Goal: Task Accomplishment & Management: Complete application form

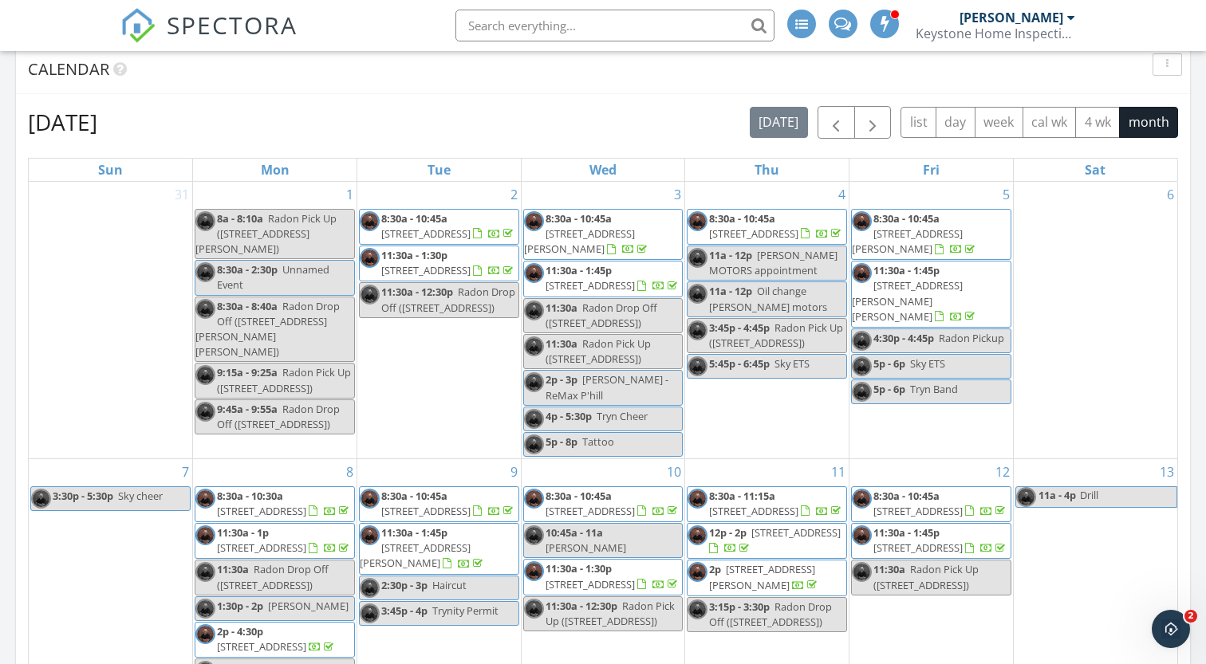
scroll to position [706, 0]
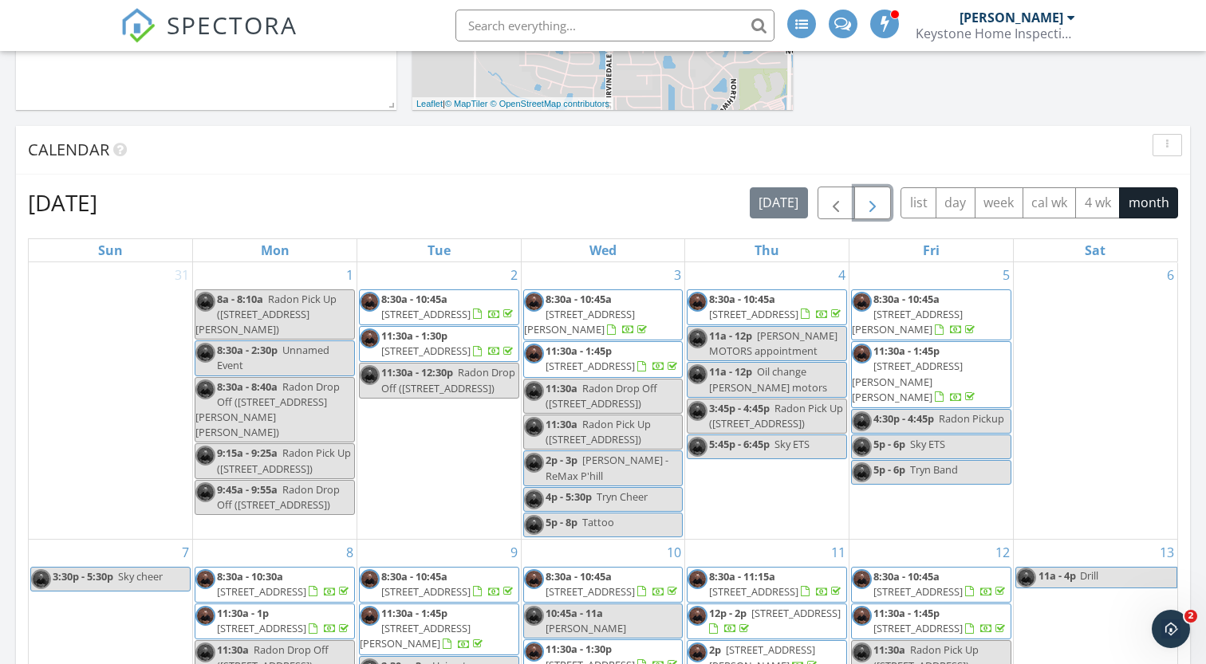
click at [872, 201] on span "button" at bounding box center [872, 203] width 19 height 19
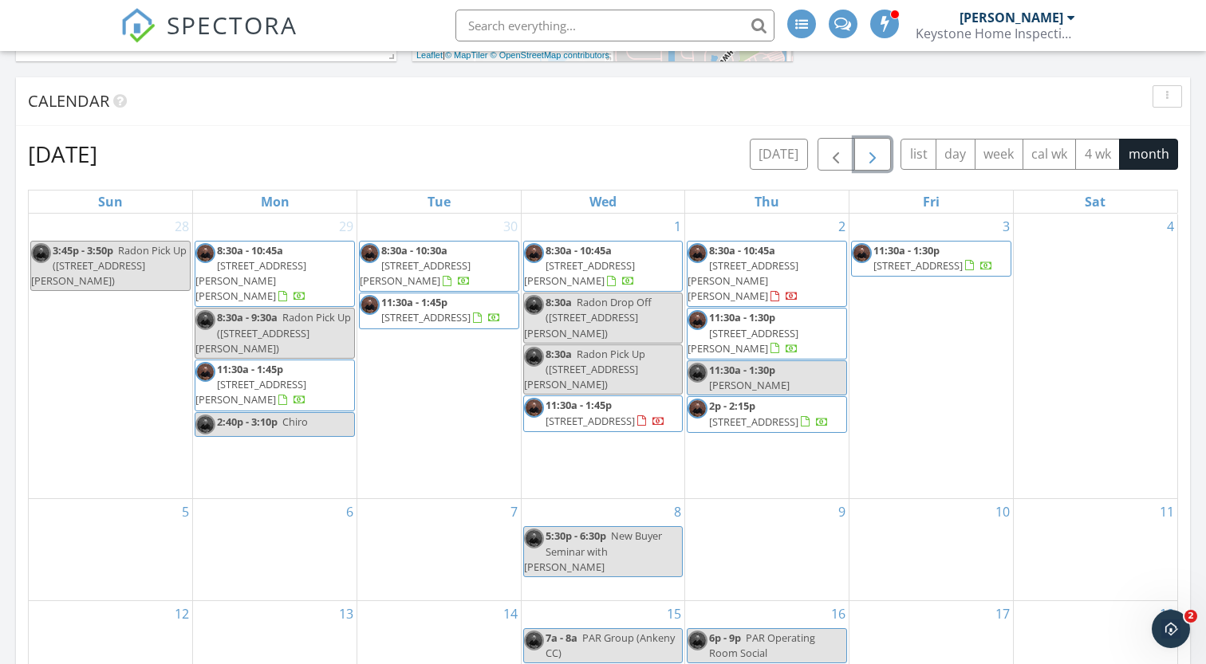
scroll to position [733, 0]
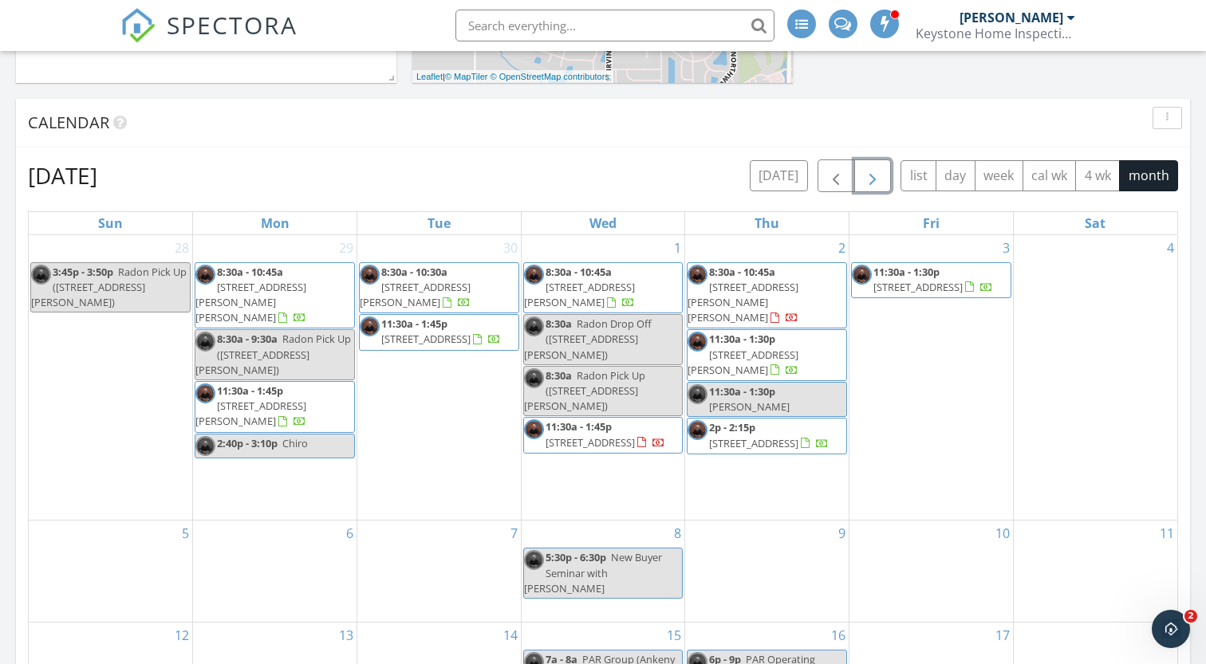
click at [935, 249] on div "3 11:30a - 1:30p 1106 NE 5th Ln D13, Ankeny 50021" at bounding box center [931, 378] width 164 height 286
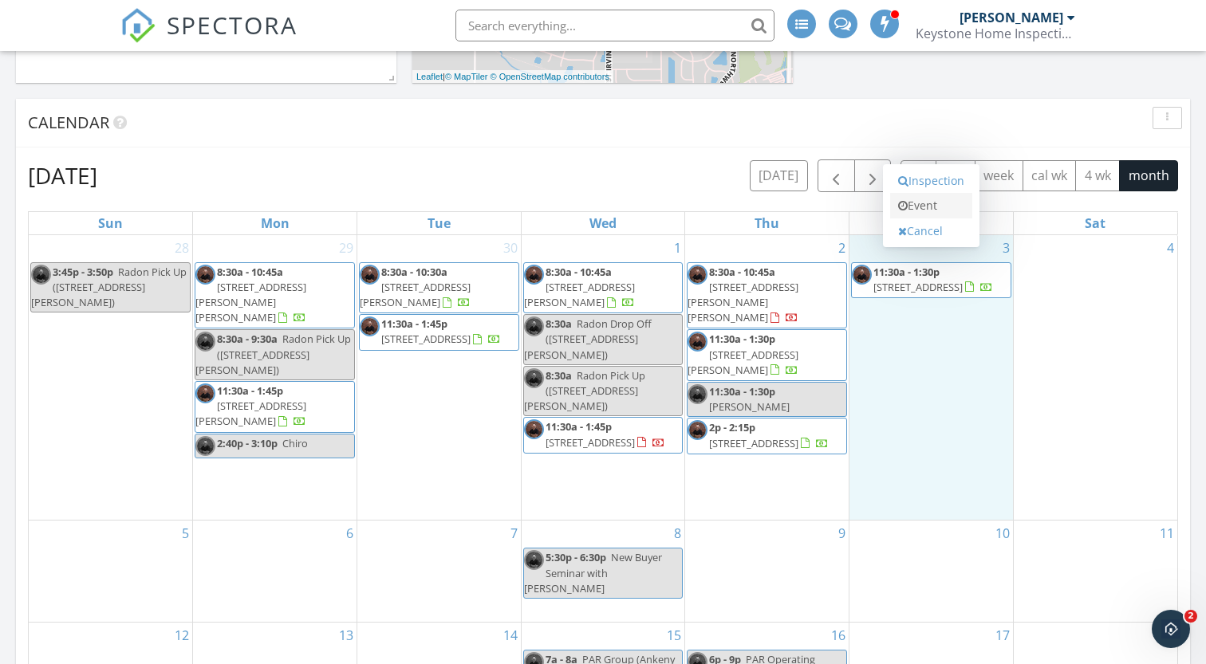
click at [926, 211] on link "Event" at bounding box center [931, 206] width 82 height 26
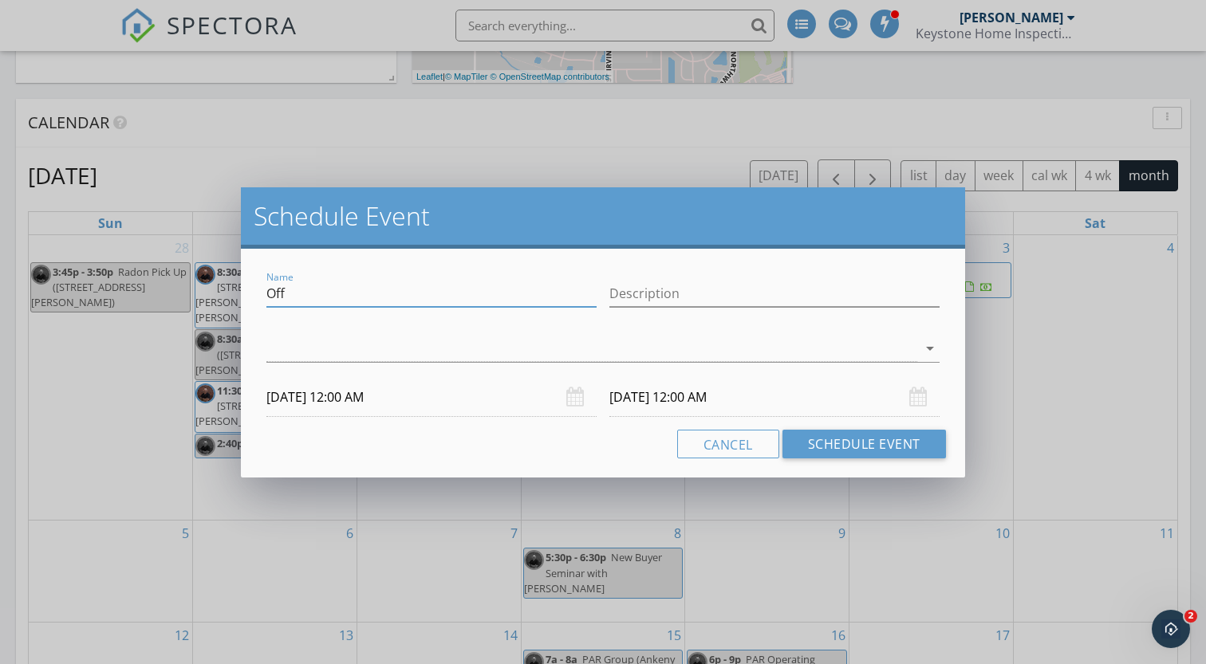
click at [321, 292] on input "Off" at bounding box center [431, 294] width 330 height 26
type input "[PERSON_NAME]"
click at [336, 342] on div at bounding box center [591, 349] width 650 height 26
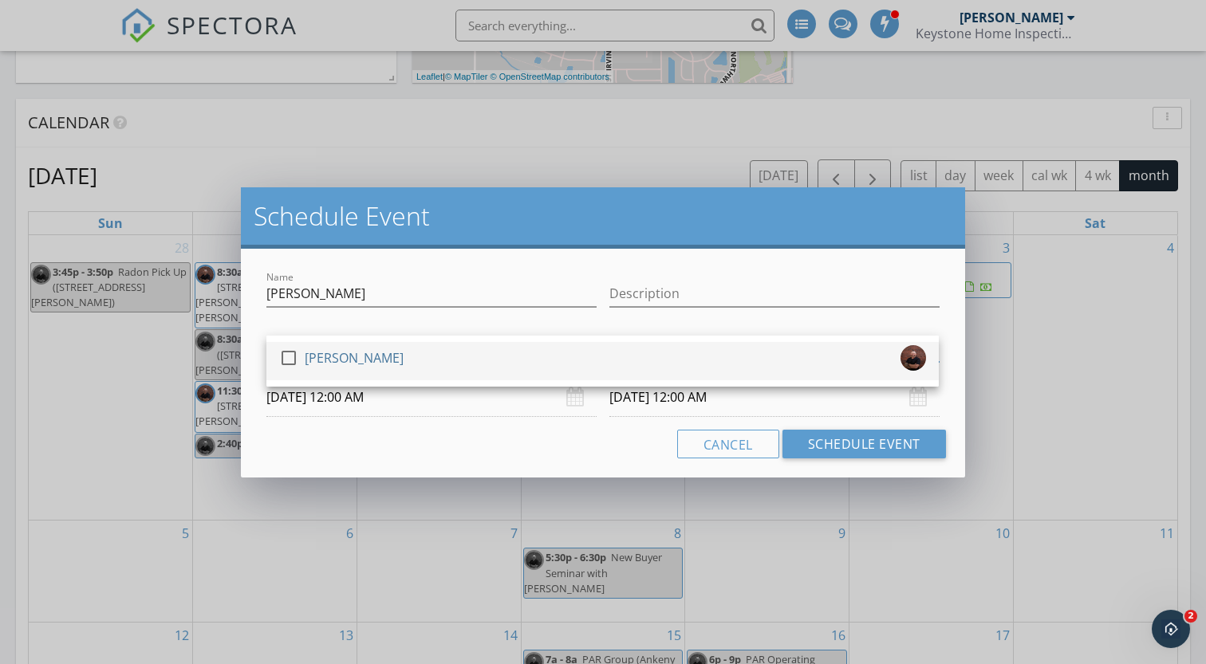
click at [338, 353] on div "[PERSON_NAME]" at bounding box center [354, 358] width 99 height 26
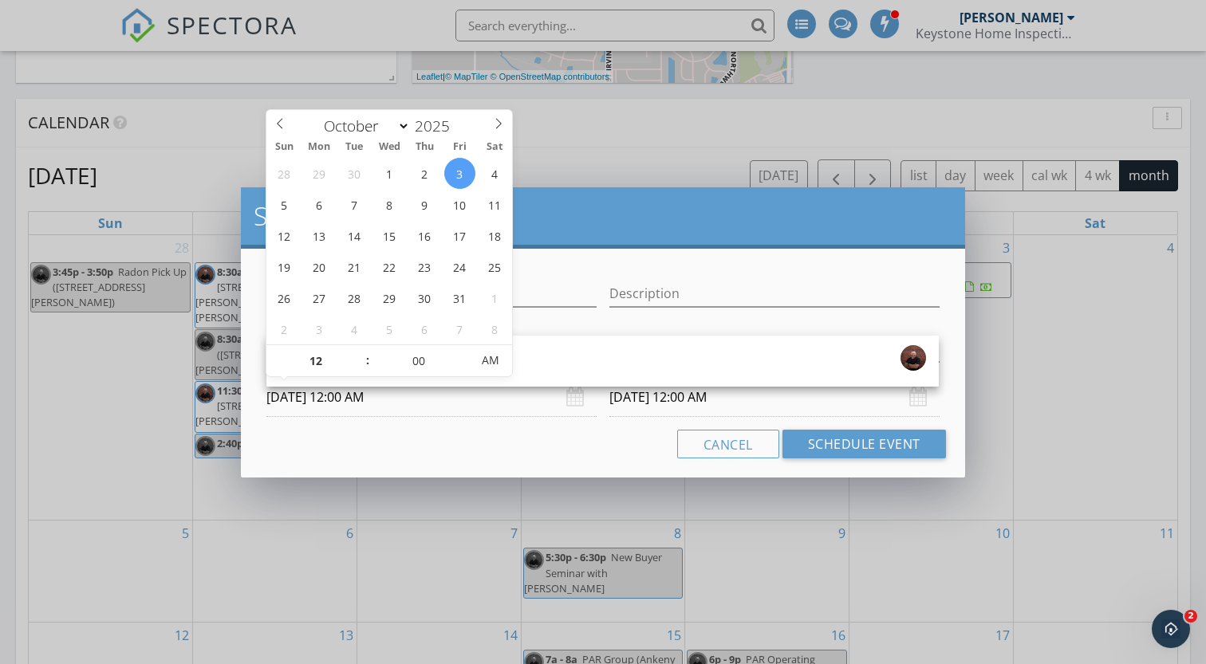
click at [380, 397] on input "10/03/2025 12:00 AM" at bounding box center [431, 397] width 330 height 39
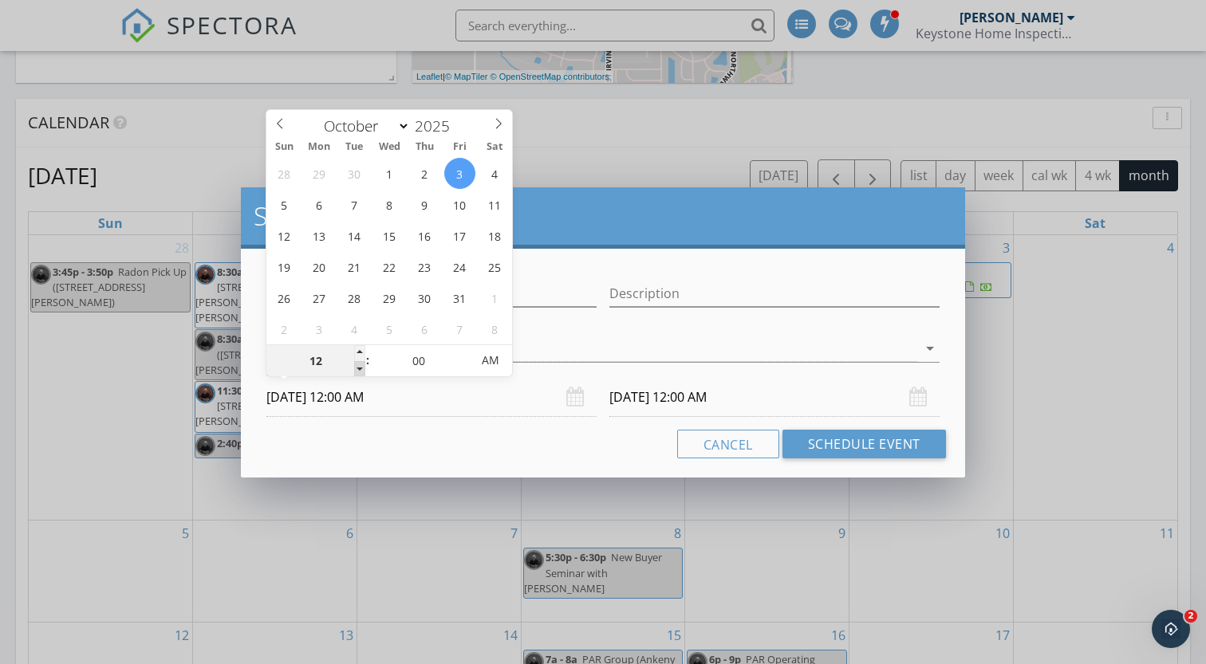
type input "11"
type input "10/03/2025 11:00 PM"
click at [361, 368] on span at bounding box center [359, 369] width 11 height 16
type input "10"
type input "10/03/2025 10:00 PM"
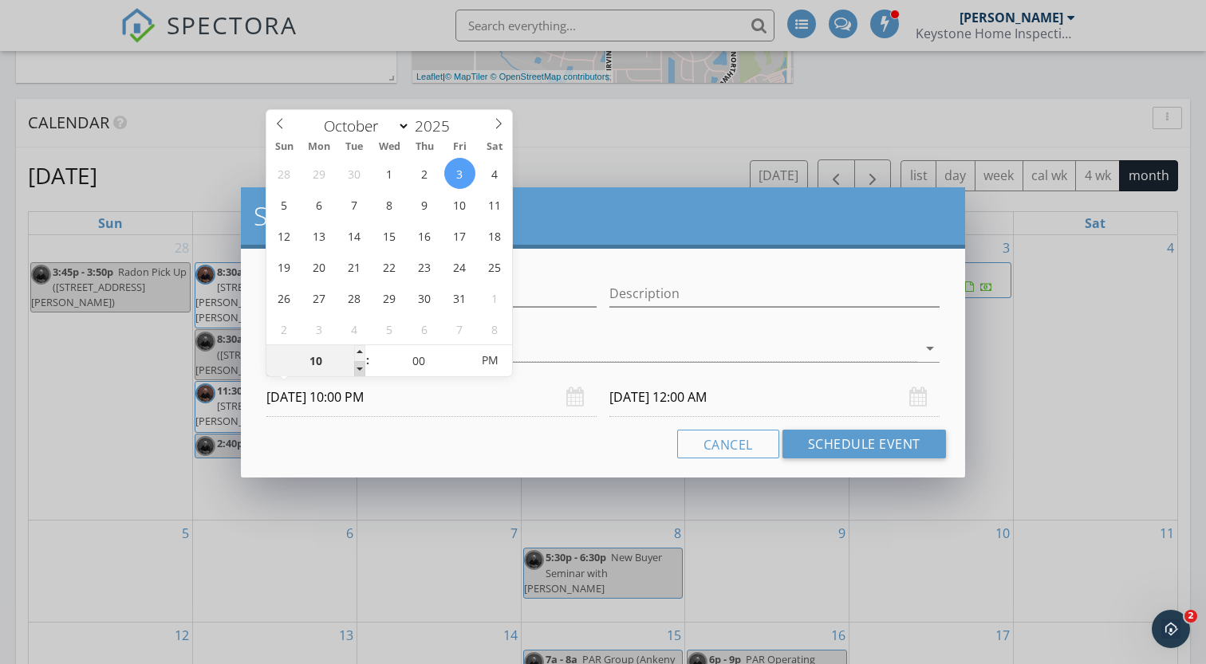
click at [361, 368] on span at bounding box center [359, 369] width 11 height 16
type input "09"
type input "10/03/2025 9:00 PM"
click at [361, 368] on span at bounding box center [359, 369] width 11 height 16
type input "08"
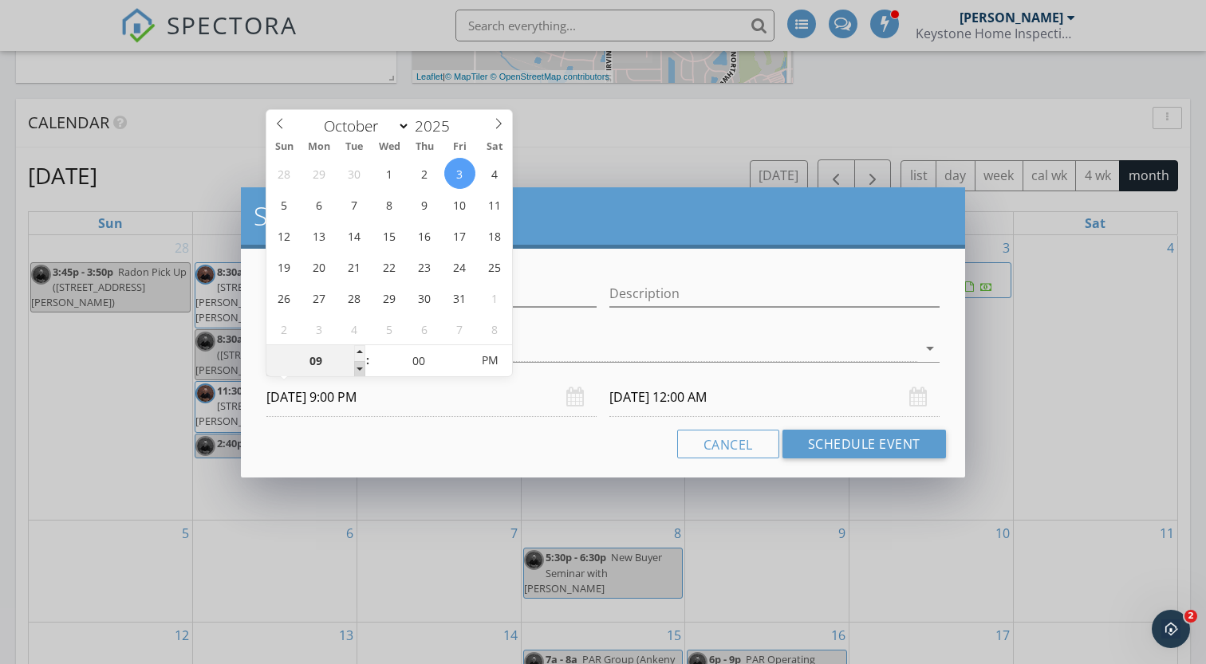
type input "10/03/2025 8:00 PM"
click at [361, 368] on span at bounding box center [359, 369] width 11 height 16
type input "10/04/2025 8:00 PM"
type input "05"
type input "10/03/2025 8:05 PM"
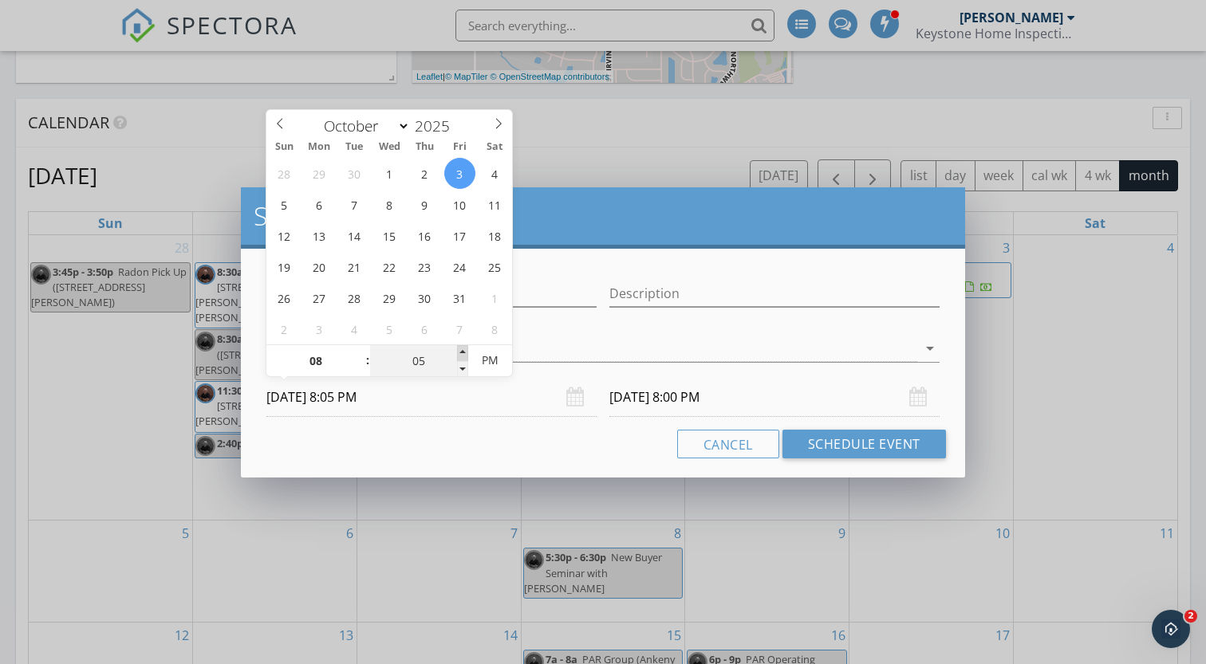
click at [461, 351] on span at bounding box center [462, 353] width 11 height 16
type input "10"
type input "10/03/2025 8:10 PM"
click at [461, 351] on span at bounding box center [462, 353] width 11 height 16
type input "15"
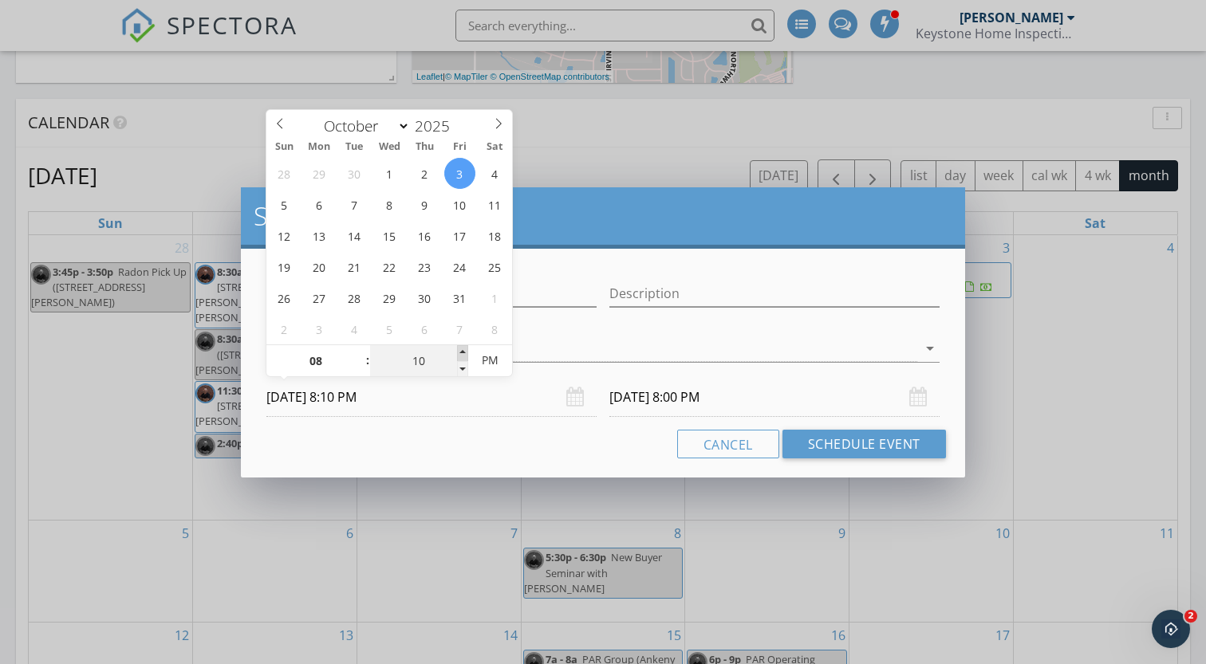
type input "10/03/2025 8:15 PM"
click at [461, 351] on span at bounding box center [462, 353] width 11 height 16
type input "20"
type input "10/03/2025 8:20 PM"
click at [461, 351] on span at bounding box center [462, 353] width 11 height 16
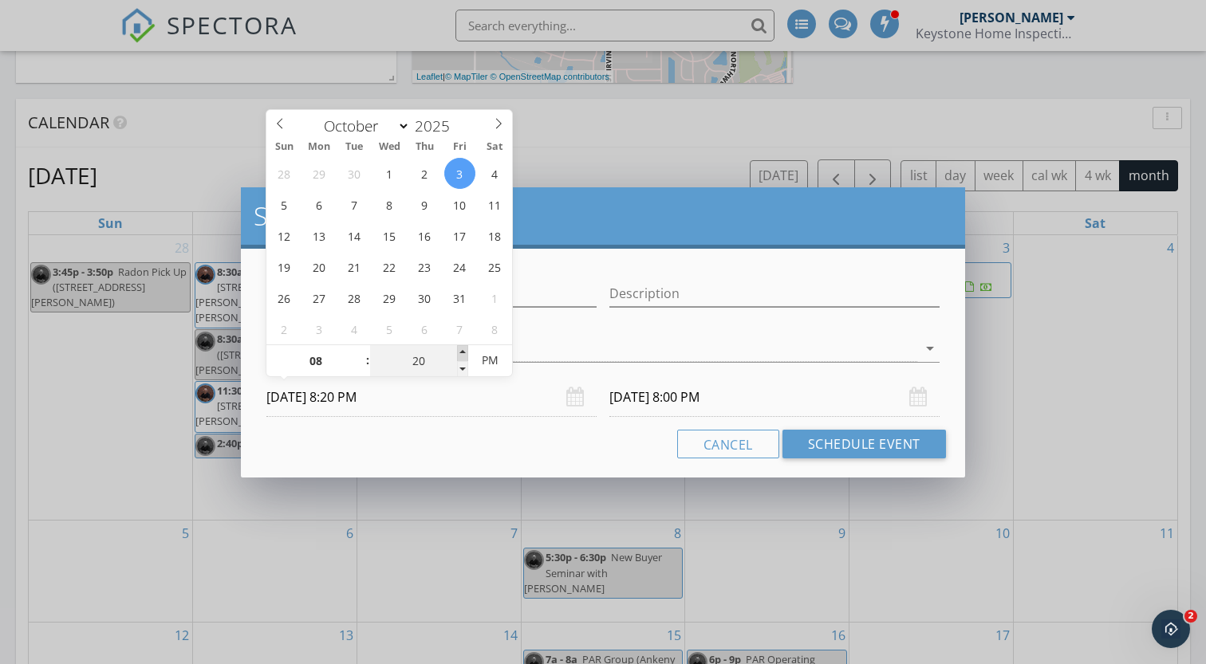
type input "25"
type input "10/03/2025 8:25 PM"
click at [461, 351] on span at bounding box center [462, 353] width 11 height 16
type input "25"
type input "10/04/2025 8:25 PM"
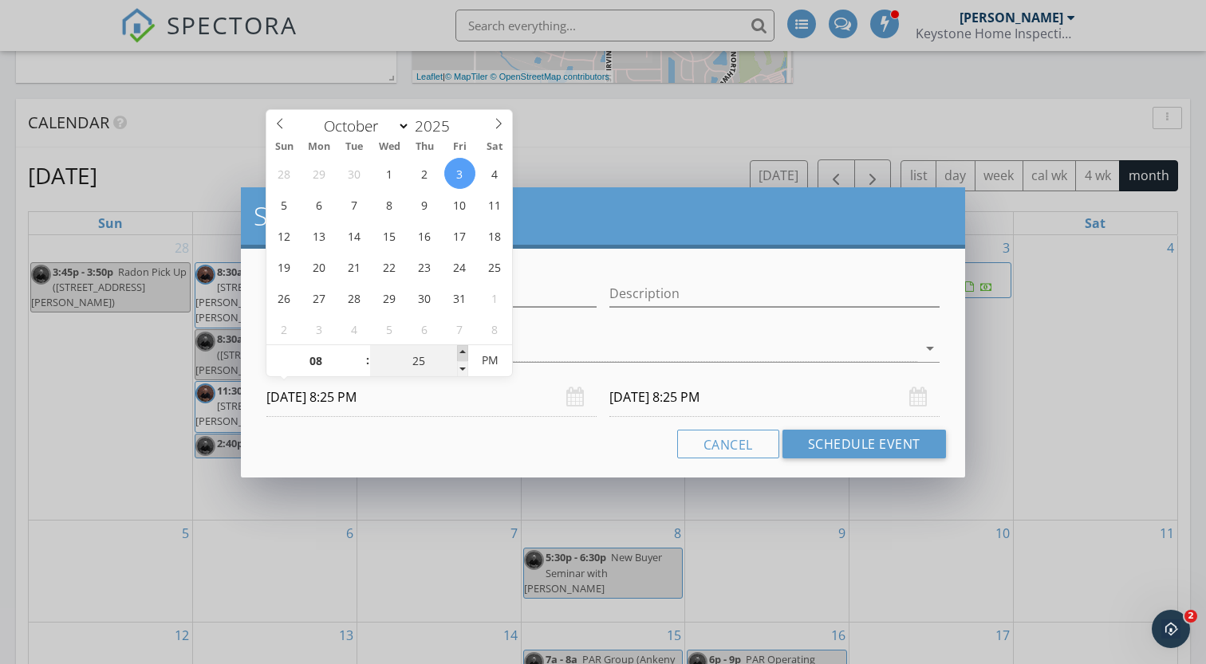
type input "30"
type input "10/03/2025 8:30 PM"
click at [461, 351] on span at bounding box center [462, 353] width 11 height 16
type input "30"
type input "10/04/2025 8:30 PM"
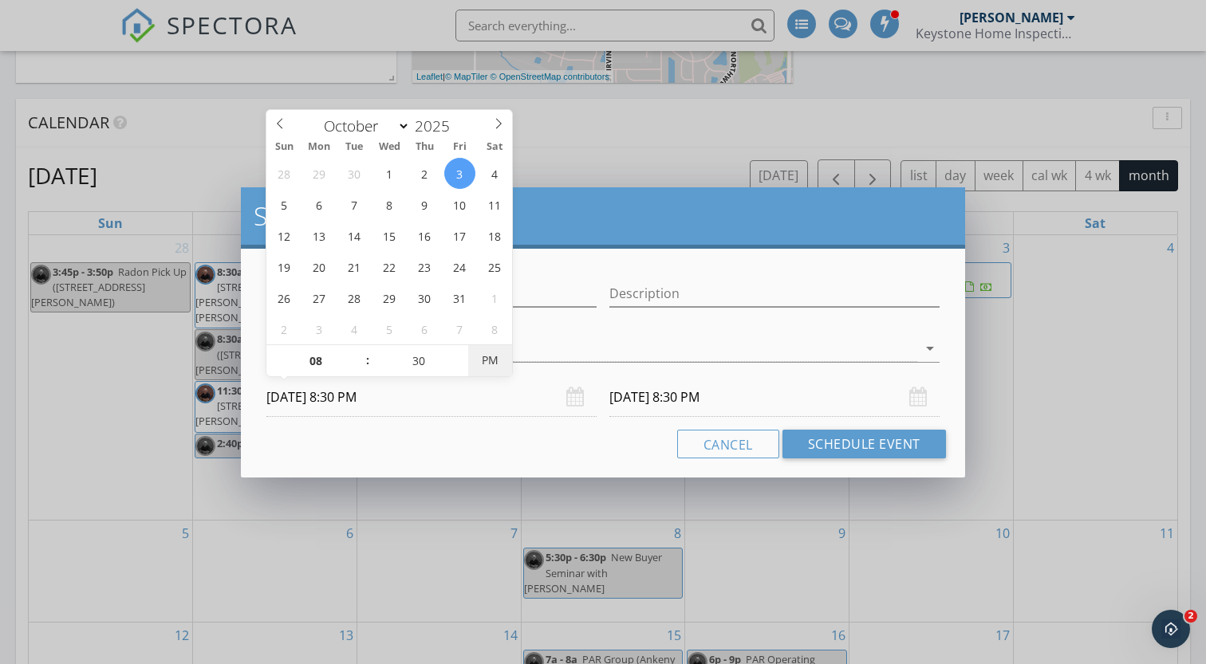
type input "[DATE] 8:30 AM"
click at [491, 357] on span "PM" at bounding box center [490, 361] width 44 height 32
click at [710, 405] on input "10/04/2025 8:30 AM" at bounding box center [774, 397] width 330 height 39
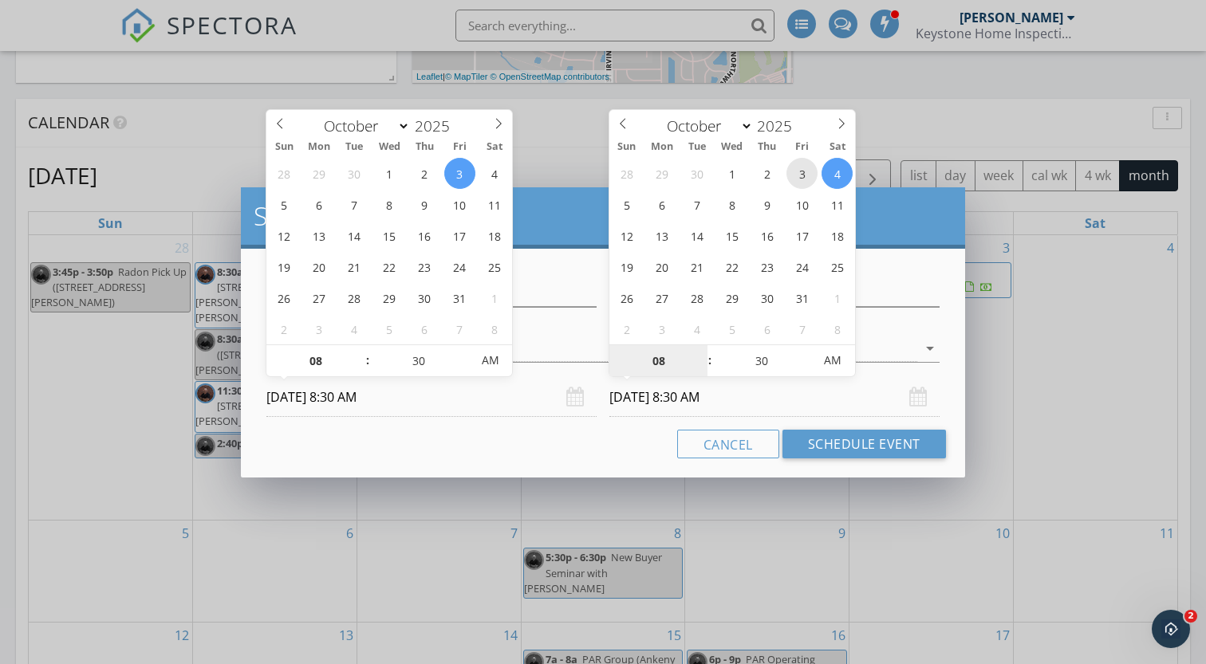
type input "[DATE] 8:30 AM"
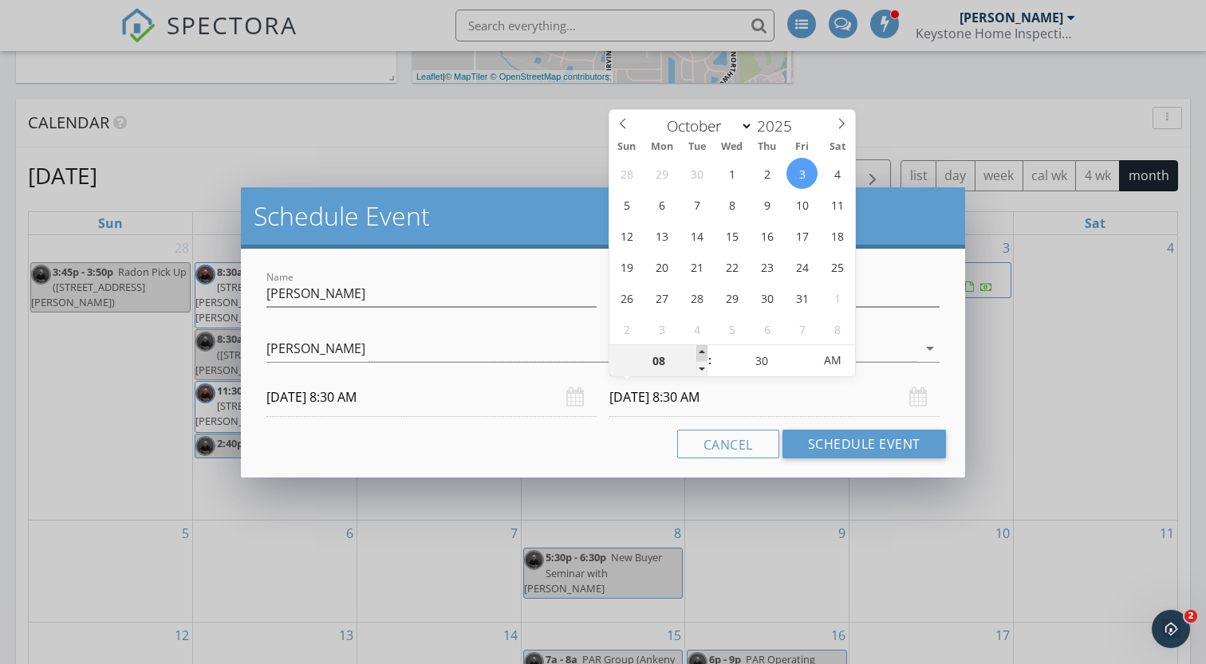
type input "09"
type input "[DATE] 9:30 AM"
click at [703, 353] on span at bounding box center [701, 353] width 11 height 16
type input "10"
type input "10/03/2025 10:30 AM"
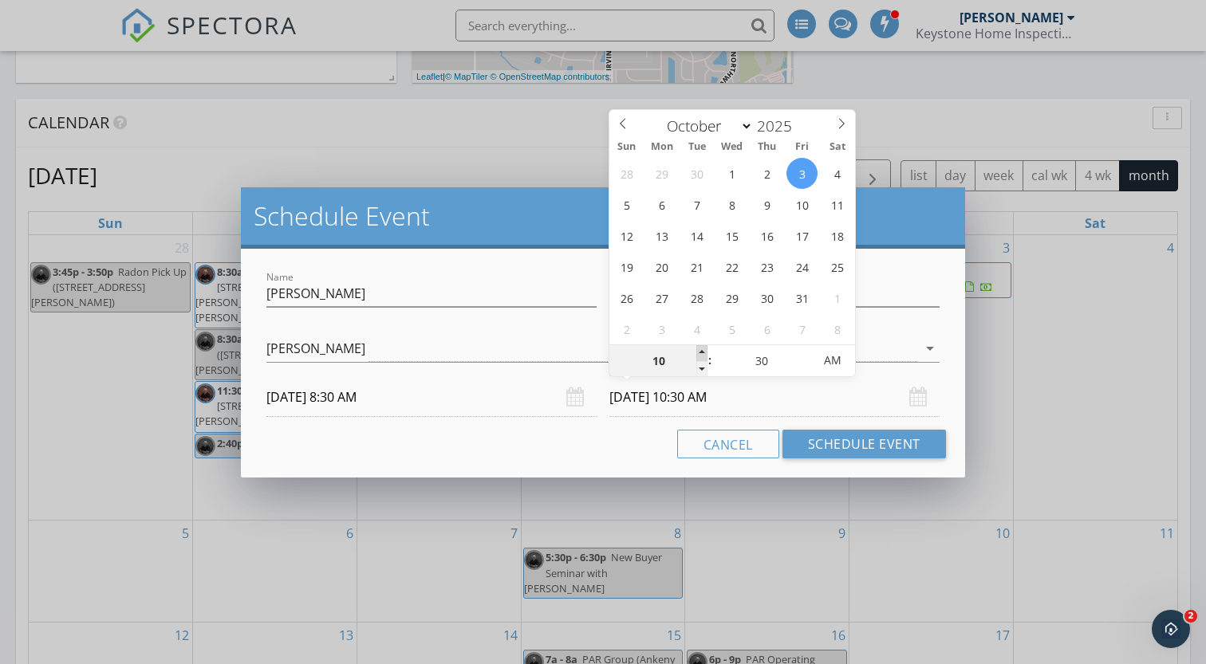
click at [703, 353] on span at bounding box center [701, 353] width 11 height 16
click at [765, 444] on button "Cancel" at bounding box center [728, 444] width 102 height 29
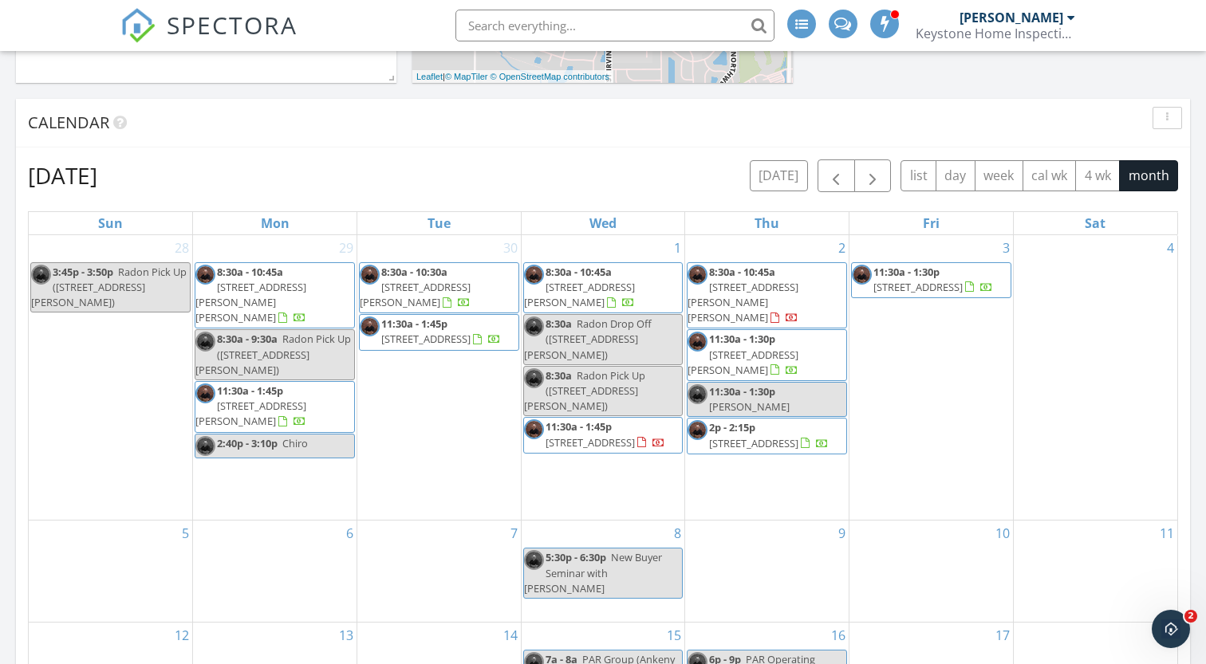
click at [917, 248] on div "3 11:30a - 1:30p 1106 NE 5th Ln D13, Ankeny 50021" at bounding box center [931, 378] width 164 height 286
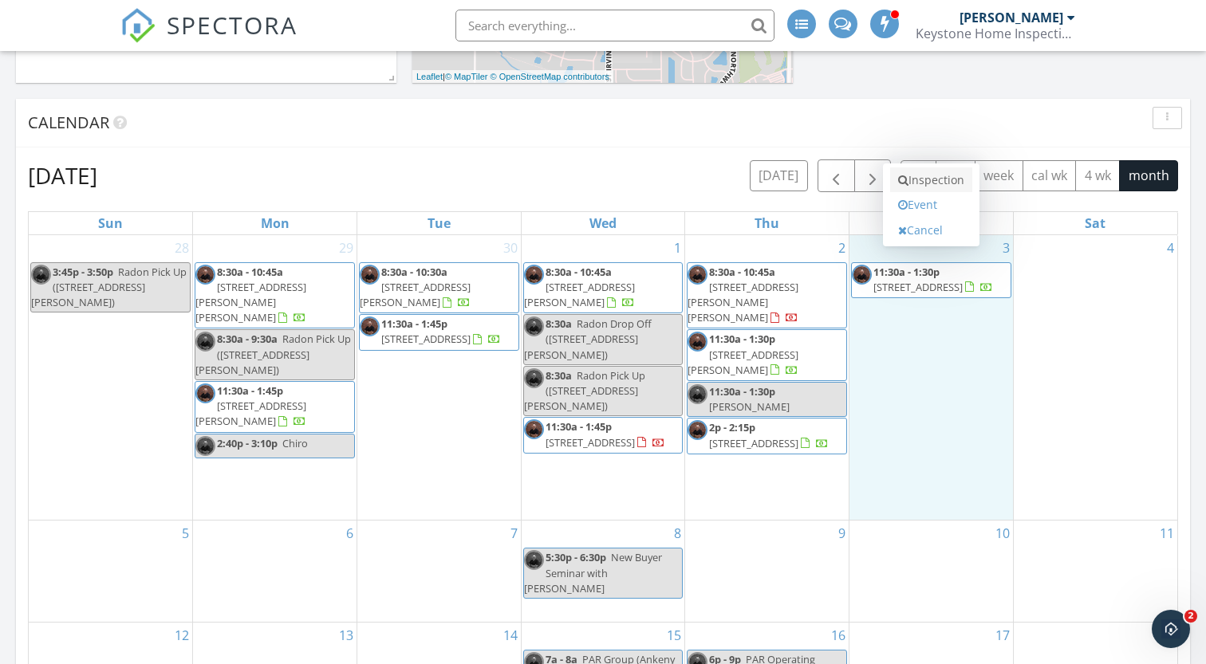
click at [929, 179] on link "Inspection" at bounding box center [931, 180] width 82 height 26
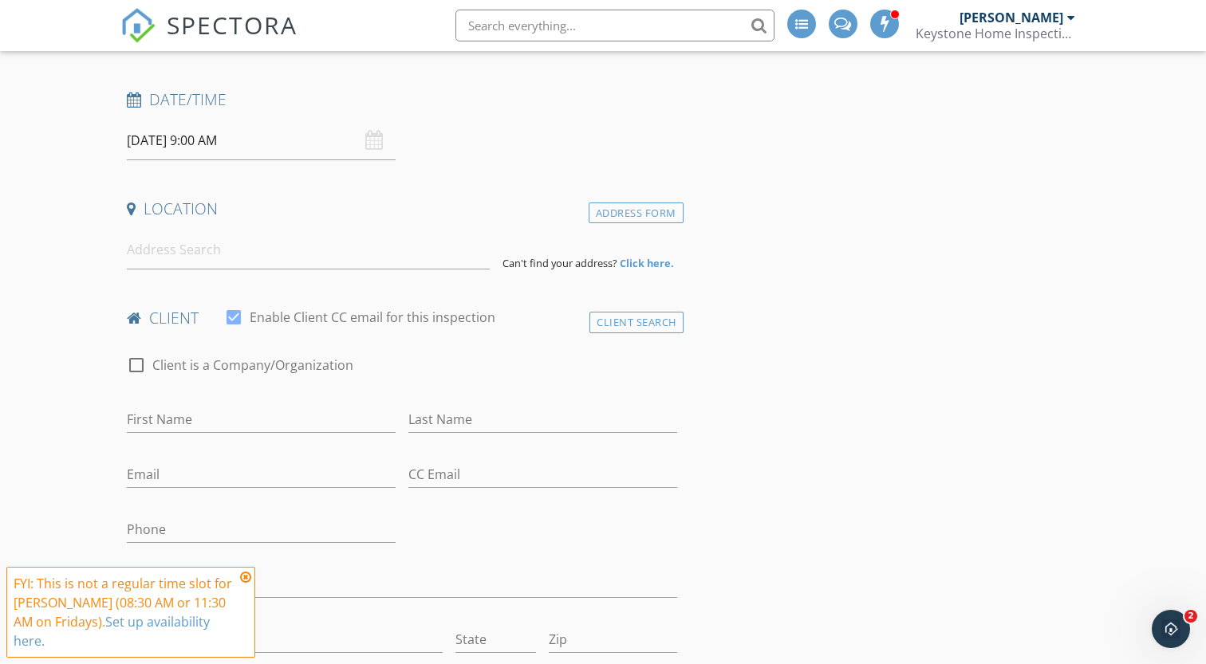
scroll to position [227, 0]
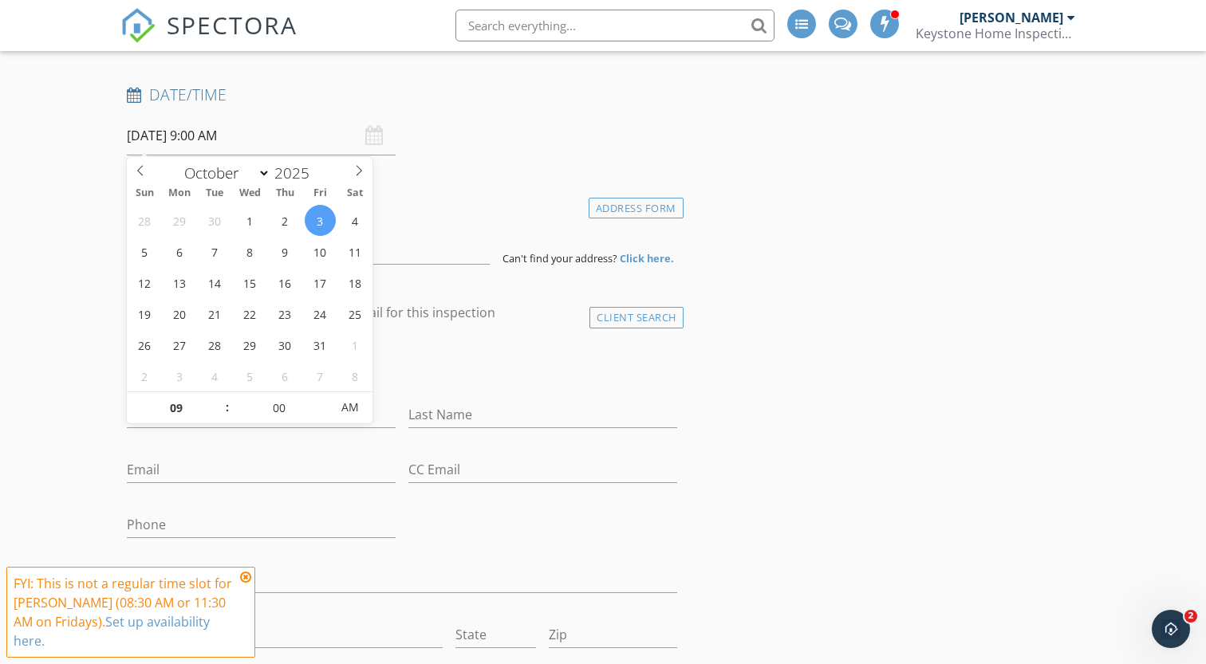
click at [254, 140] on input "10/03/2025 9:00 AM" at bounding box center [261, 135] width 269 height 39
type input "08"
type input "10/03/2025 8:00 AM"
click at [225, 416] on span at bounding box center [219, 416] width 11 height 16
type input "05"
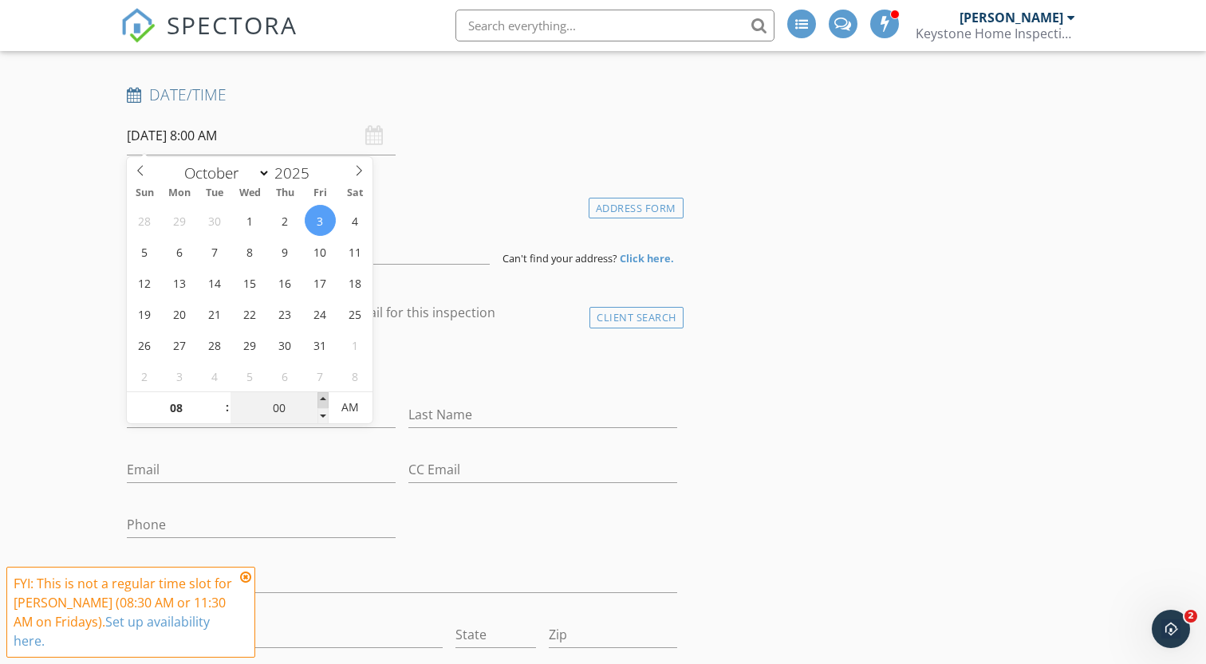
type input "10/03/2025 8:05 AM"
click at [322, 396] on span at bounding box center [322, 400] width 11 height 16
type input "10"
type input "10/03/2025 8:10 AM"
click at [322, 396] on span at bounding box center [322, 400] width 11 height 16
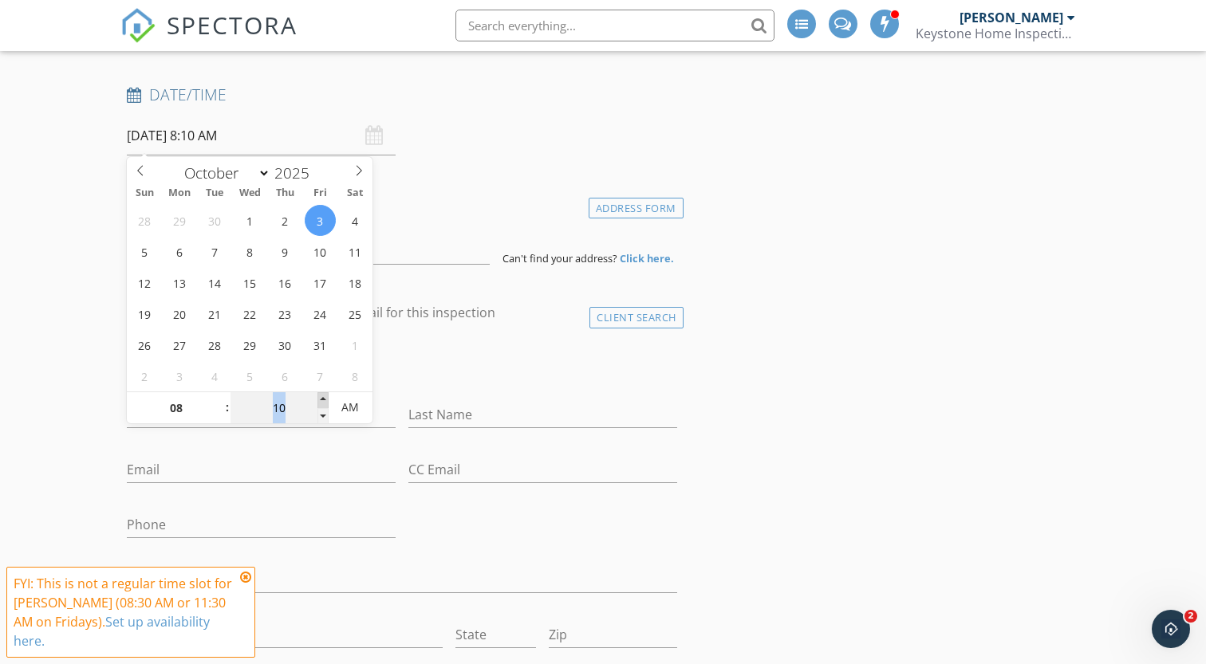
type input "15"
type input "10/03/2025 8:15 AM"
click at [322, 396] on span at bounding box center [322, 400] width 11 height 16
type input "20"
type input "10/03/2025 8:20 AM"
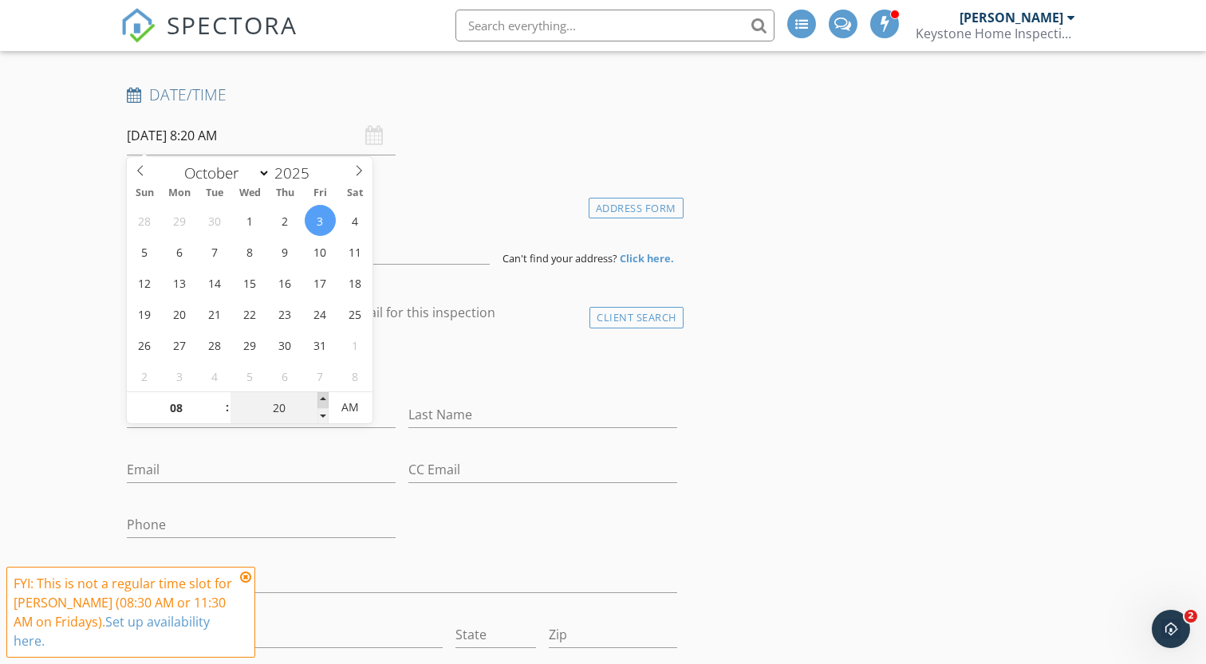
click at [322, 396] on span at bounding box center [322, 400] width 11 height 16
type input "25"
type input "10/03/2025 8:25 AM"
click at [322, 396] on span at bounding box center [322, 400] width 11 height 16
type input "30"
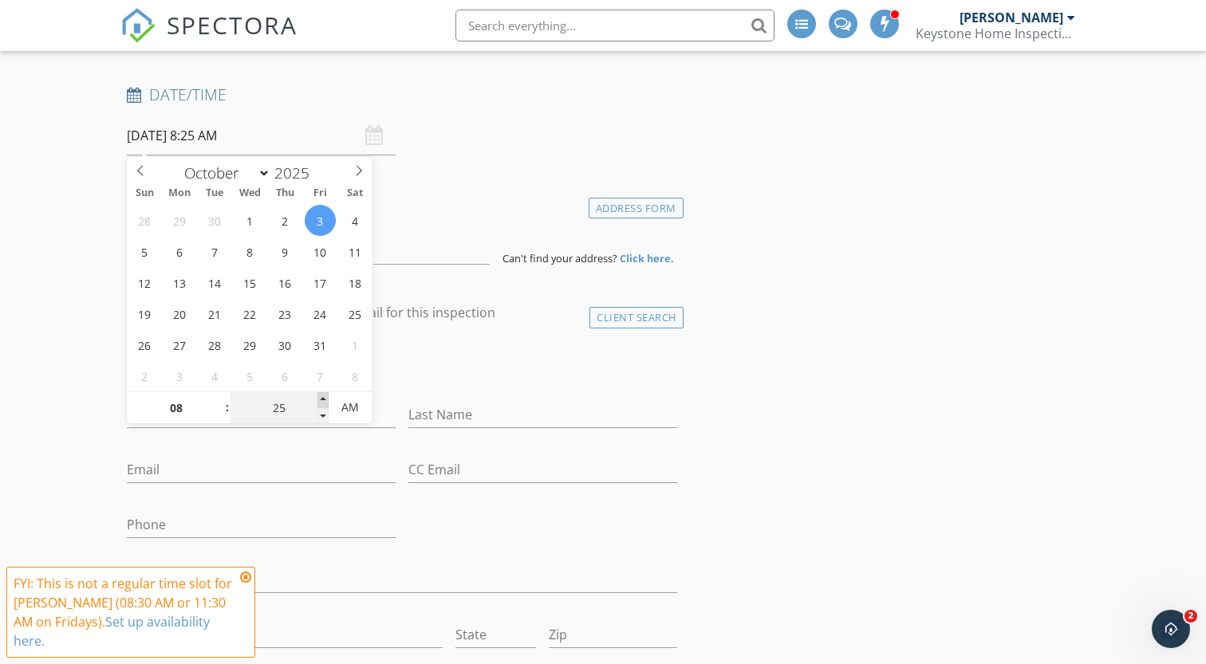
type input "[DATE] 8:30 AM"
click at [322, 396] on span at bounding box center [322, 400] width 11 height 16
click at [412, 251] on input at bounding box center [308, 245] width 362 height 39
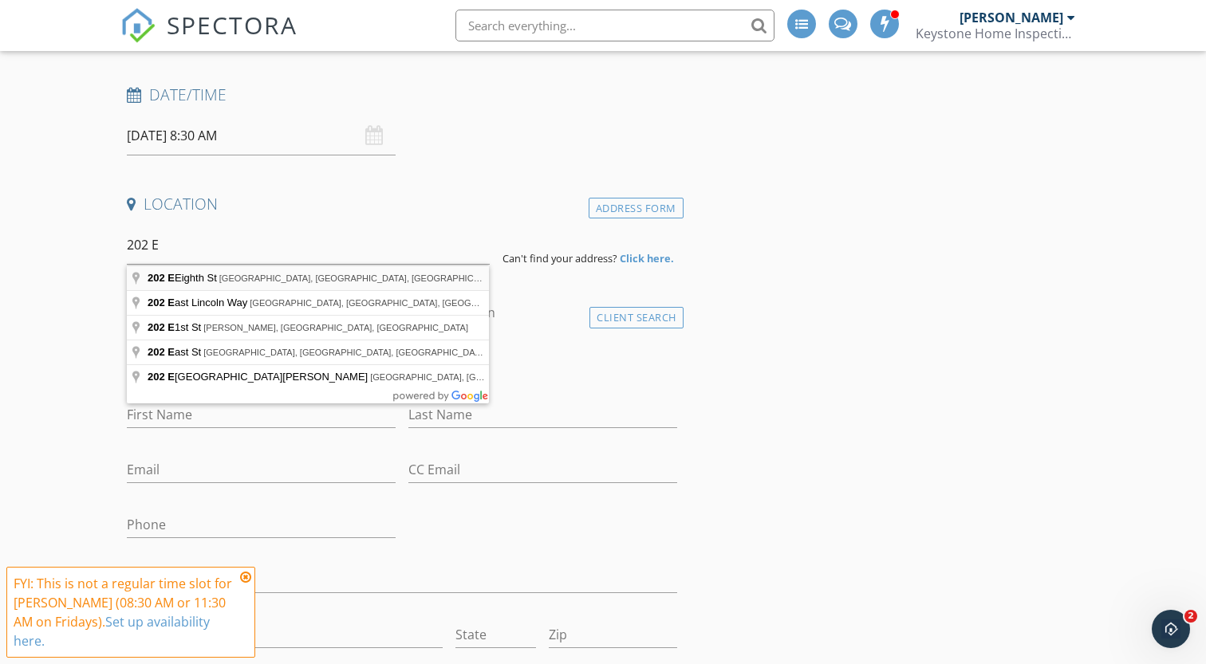
type input "202 E Eighth St, Madrid, IA, USA"
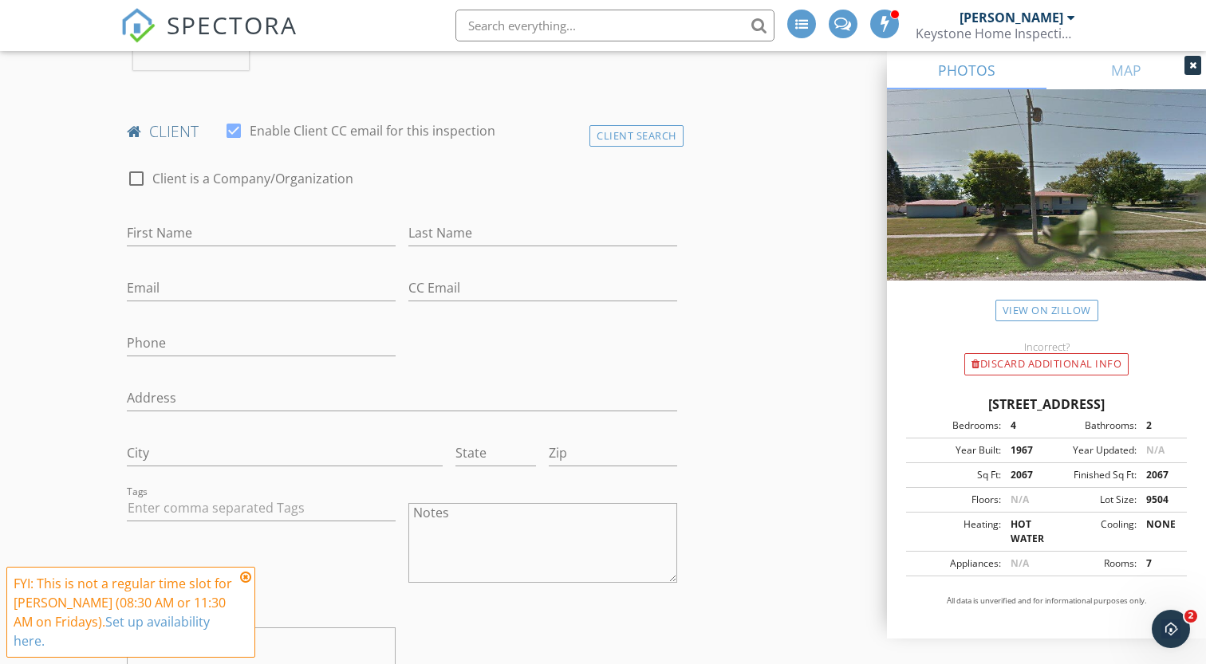
scroll to position [738, 0]
click at [217, 214] on div "First Name" at bounding box center [261, 233] width 269 height 52
click at [217, 231] on input "First Name" at bounding box center [261, 230] width 269 height 26
type input "[PERSON_NAME]"
type input "Price"
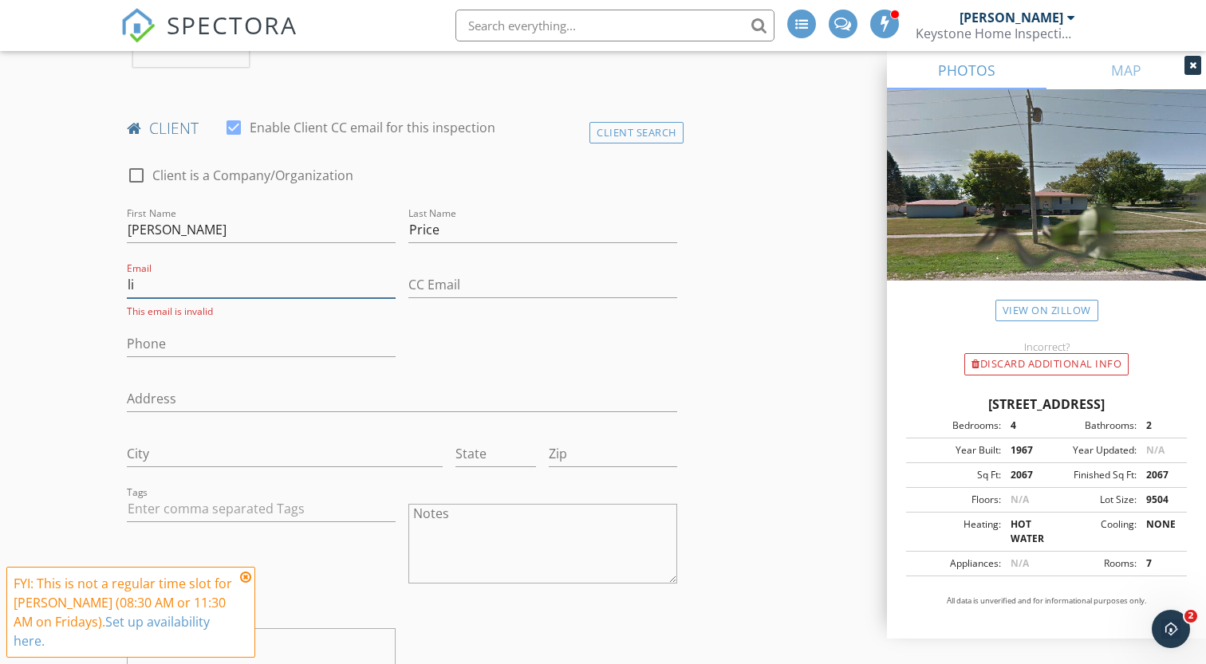
type input "l"
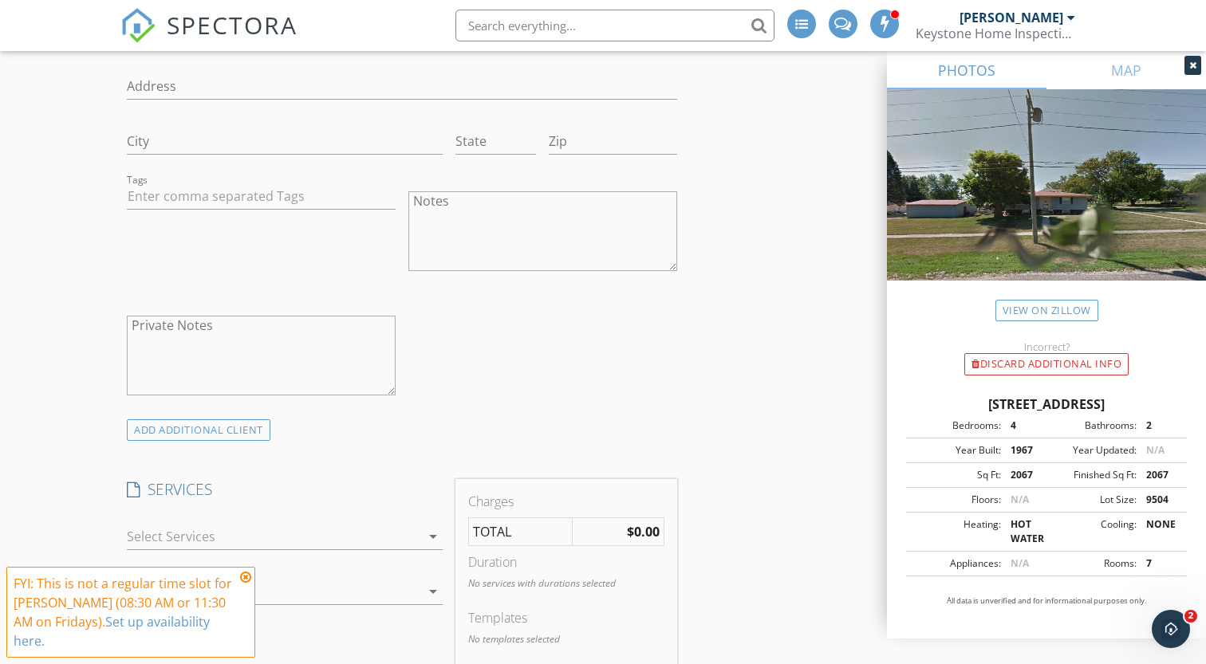
scroll to position [1077, 0]
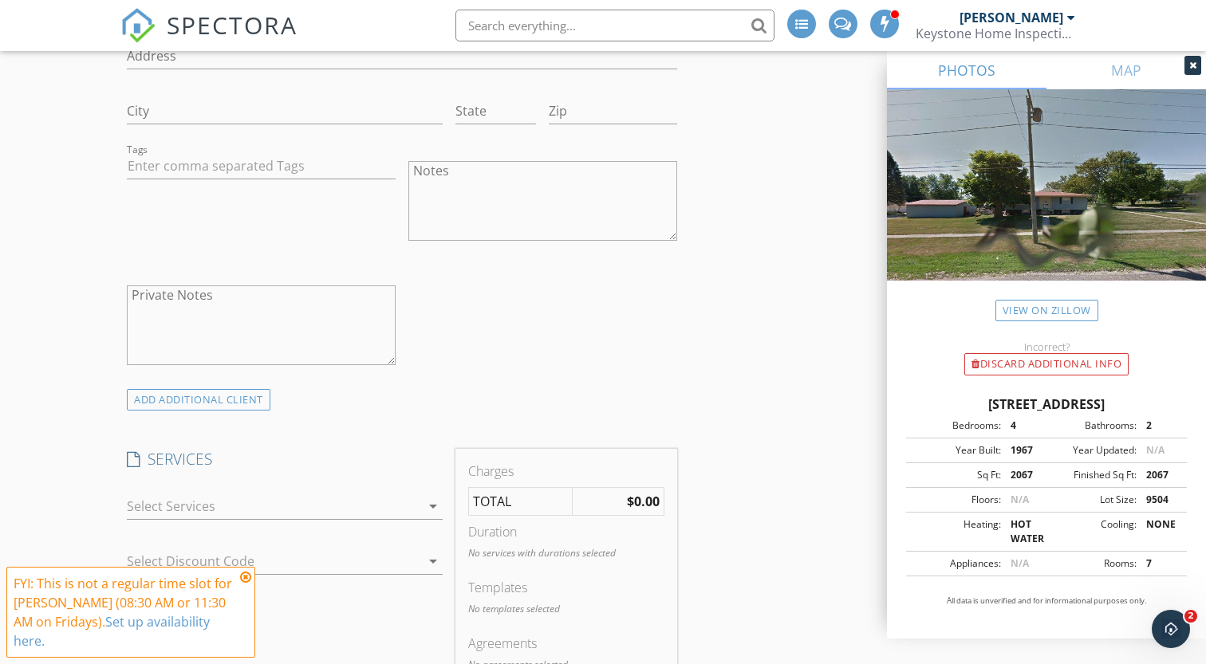
type input "[EMAIL_ADDRESS][DOMAIN_NAME]"
click at [310, 497] on div at bounding box center [274, 507] width 294 height 26
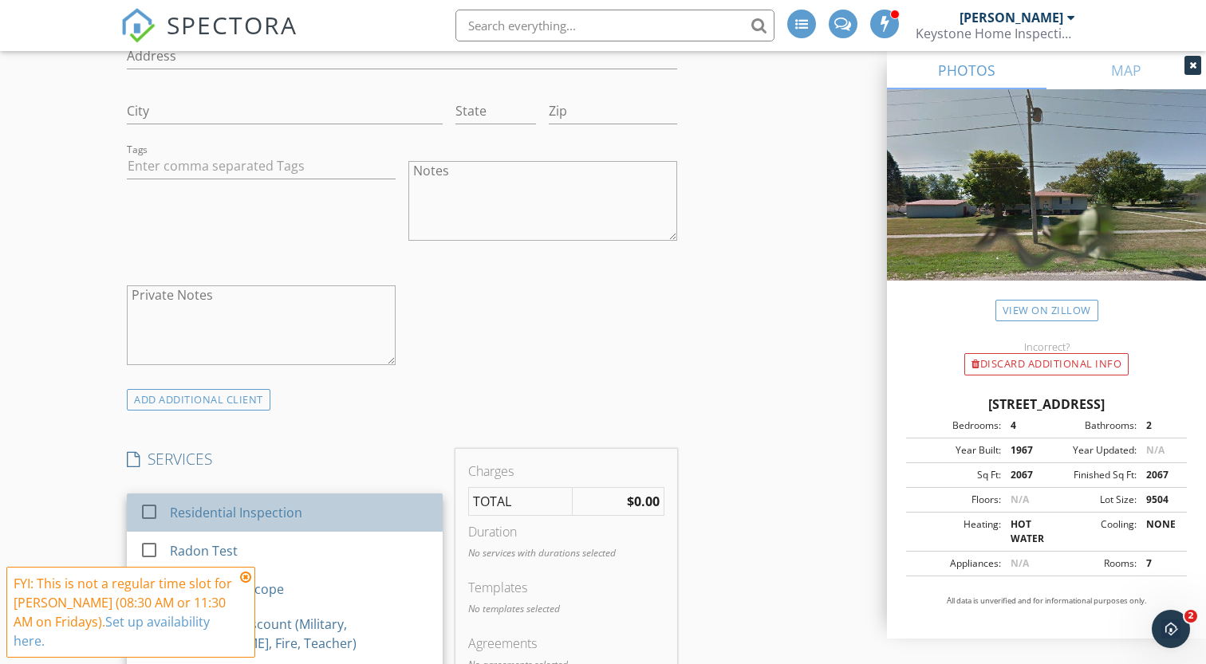
click at [310, 499] on div "Residential Inspection" at bounding box center [301, 513] width 260 height 32
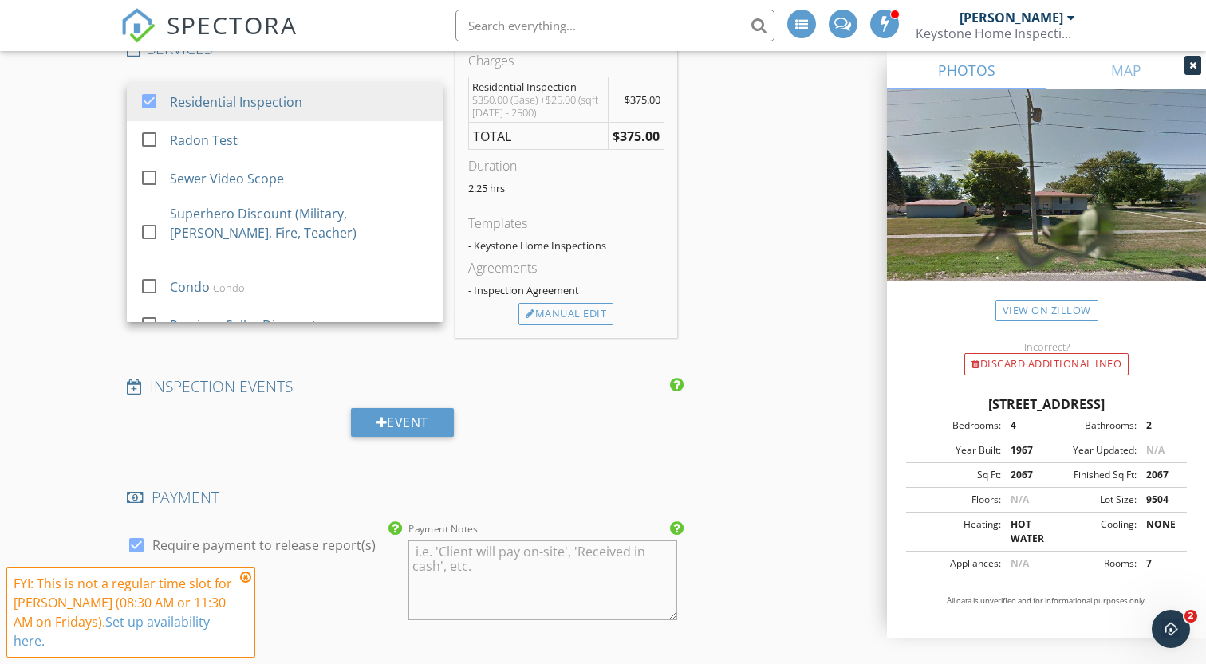
click at [743, 330] on div "INSPECTOR(S) check_box Andrew Cowden PRIMARY Andrew Cowden arrow_drop_down chec…" at bounding box center [602, 216] width 965 height 3038
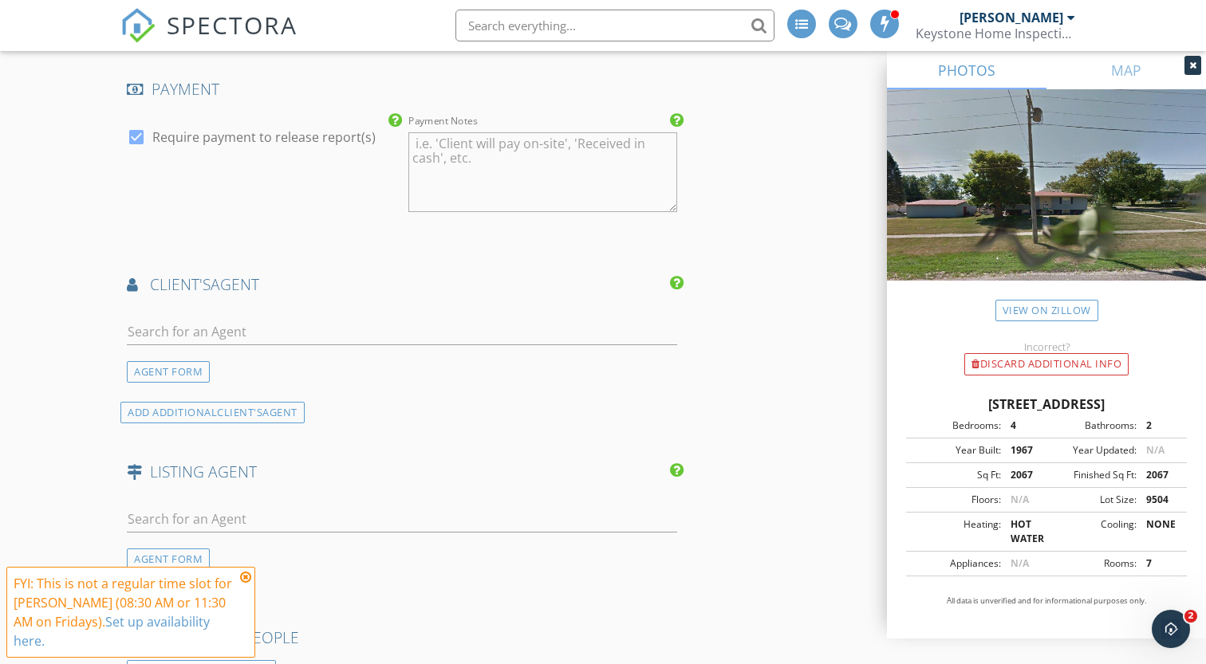
scroll to position [1914, 0]
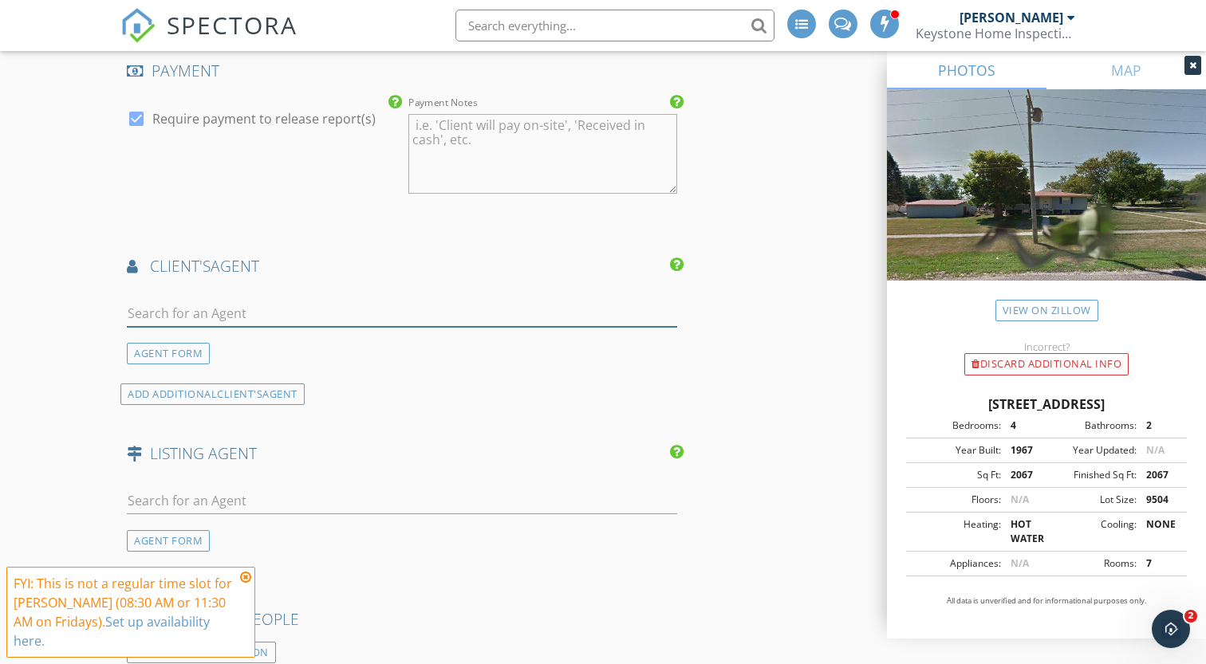
click at [174, 301] on input "text" at bounding box center [402, 314] width 550 height 26
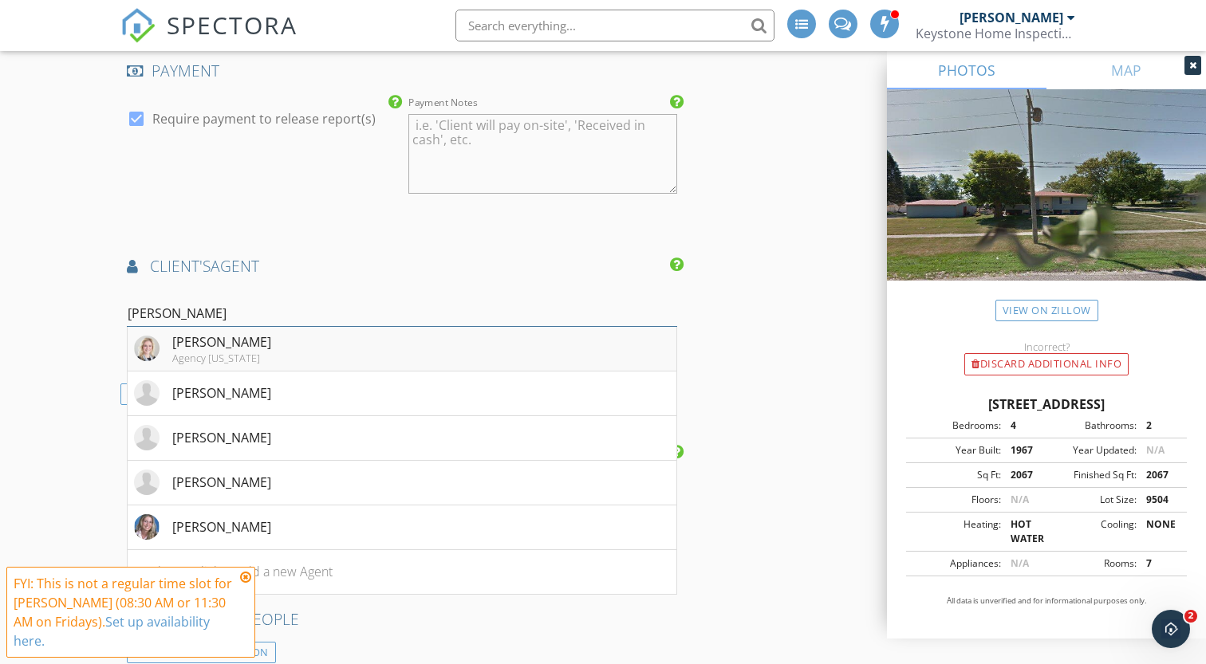
type input "[PERSON_NAME]"
click at [224, 345] on div "[PERSON_NAME]" at bounding box center [221, 342] width 99 height 19
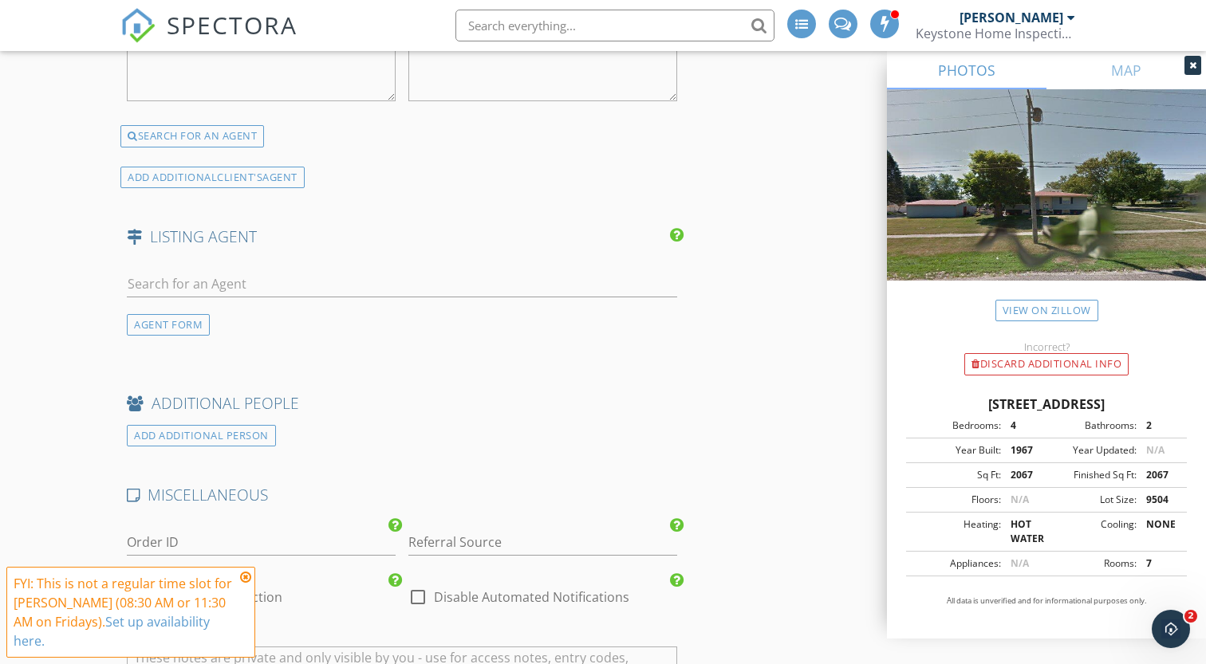
scroll to position [2549, 0]
click at [412, 305] on div at bounding box center [402, 304] width 550 height 10
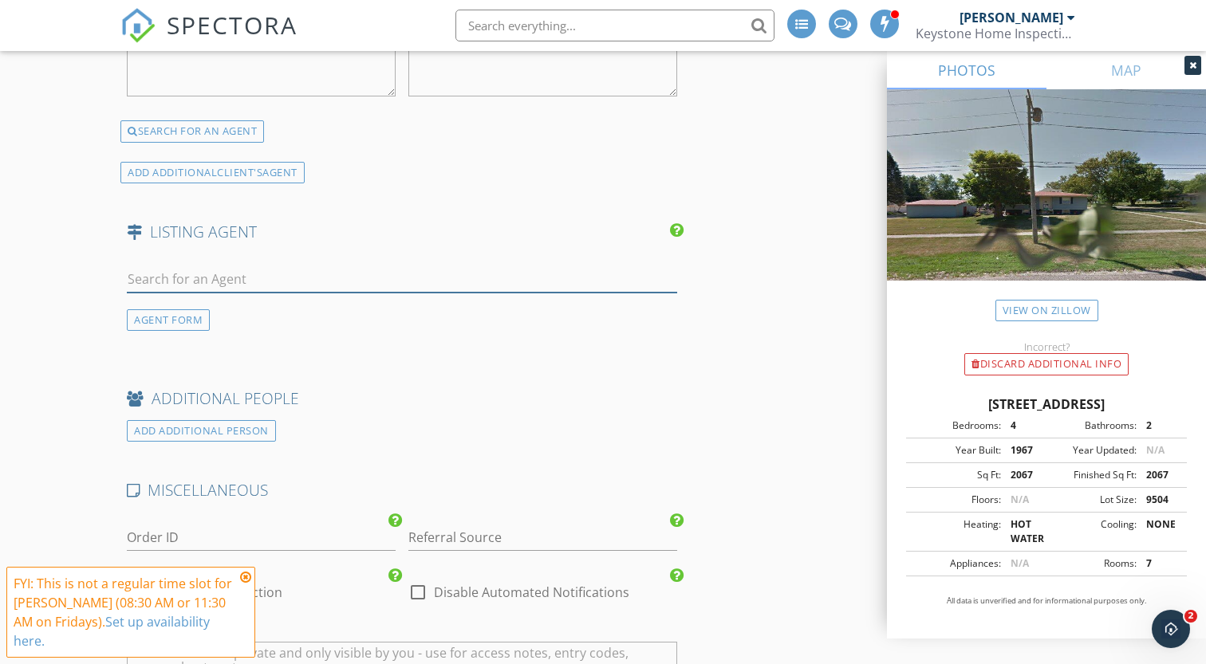
click at [412, 283] on input "text" at bounding box center [402, 279] width 550 height 26
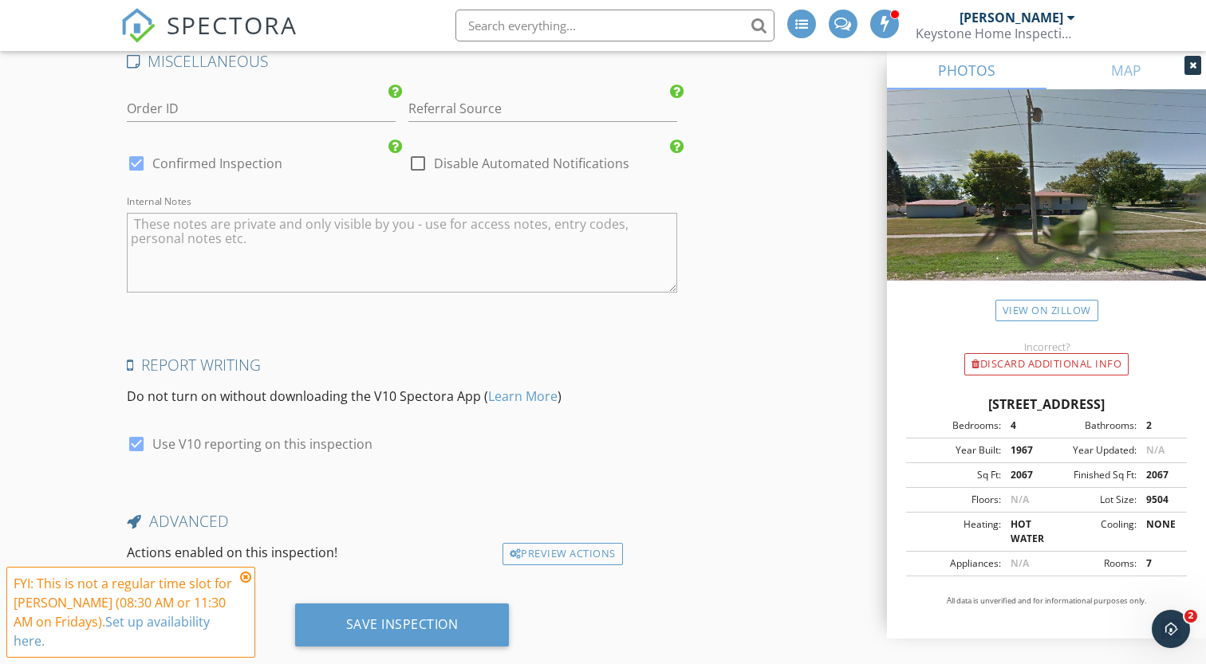
scroll to position [3012, 0]
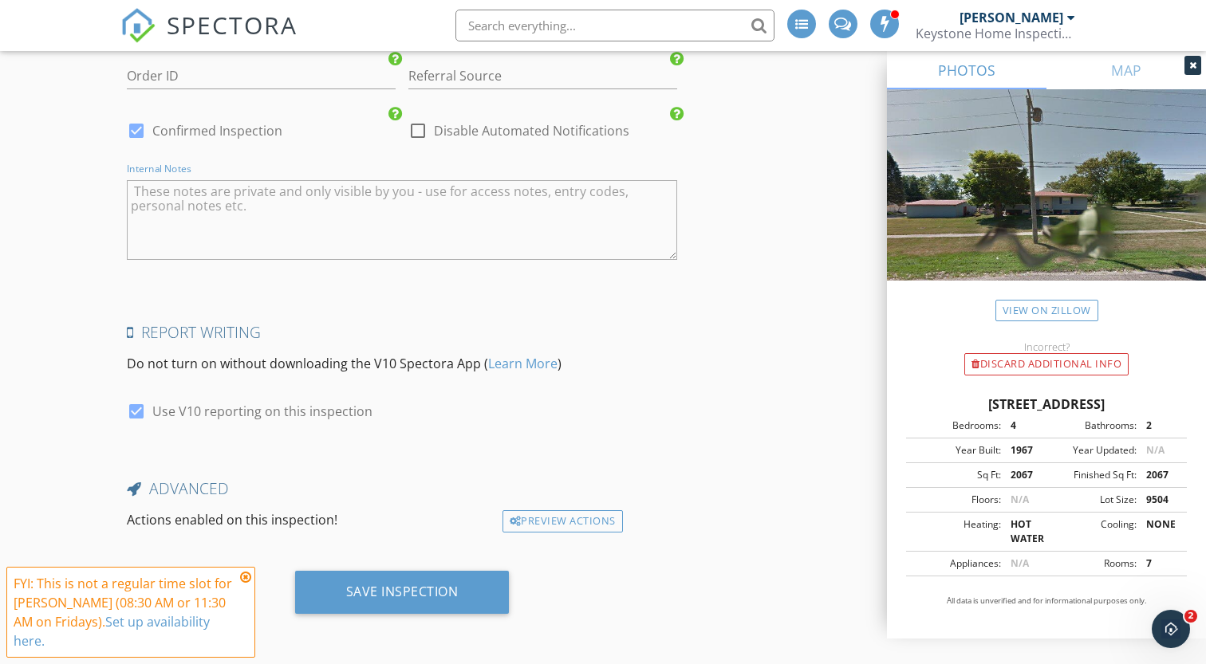
click at [350, 237] on textarea "Internal Notes" at bounding box center [402, 220] width 550 height 80
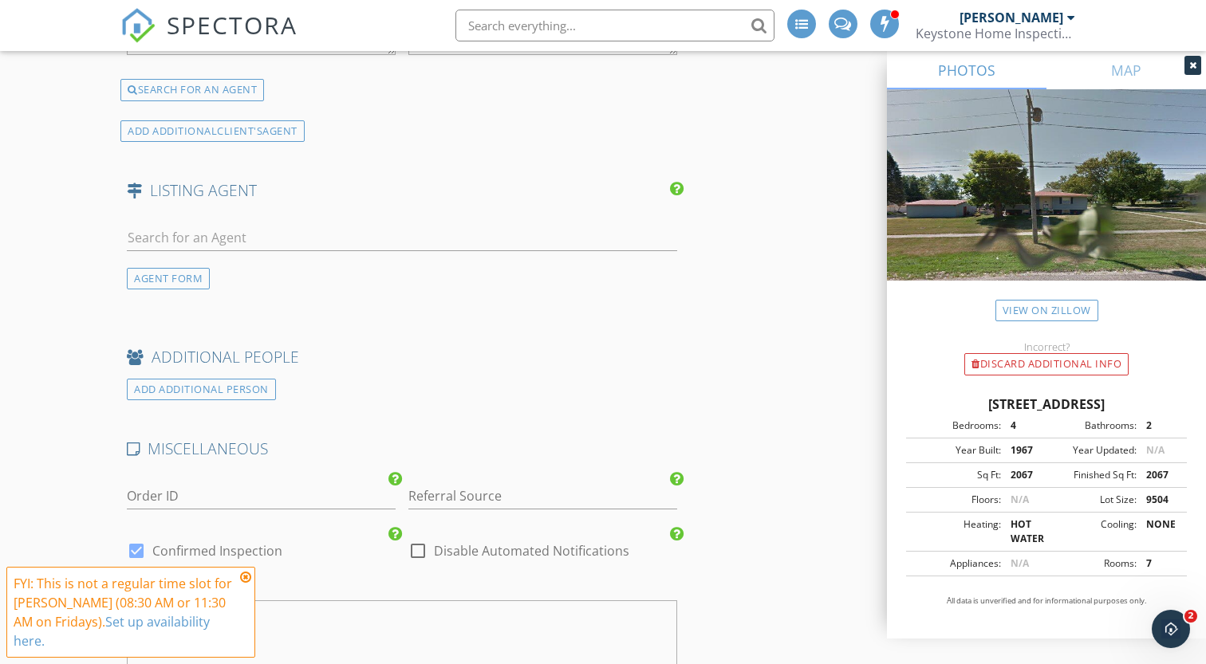
scroll to position [2560, 0]
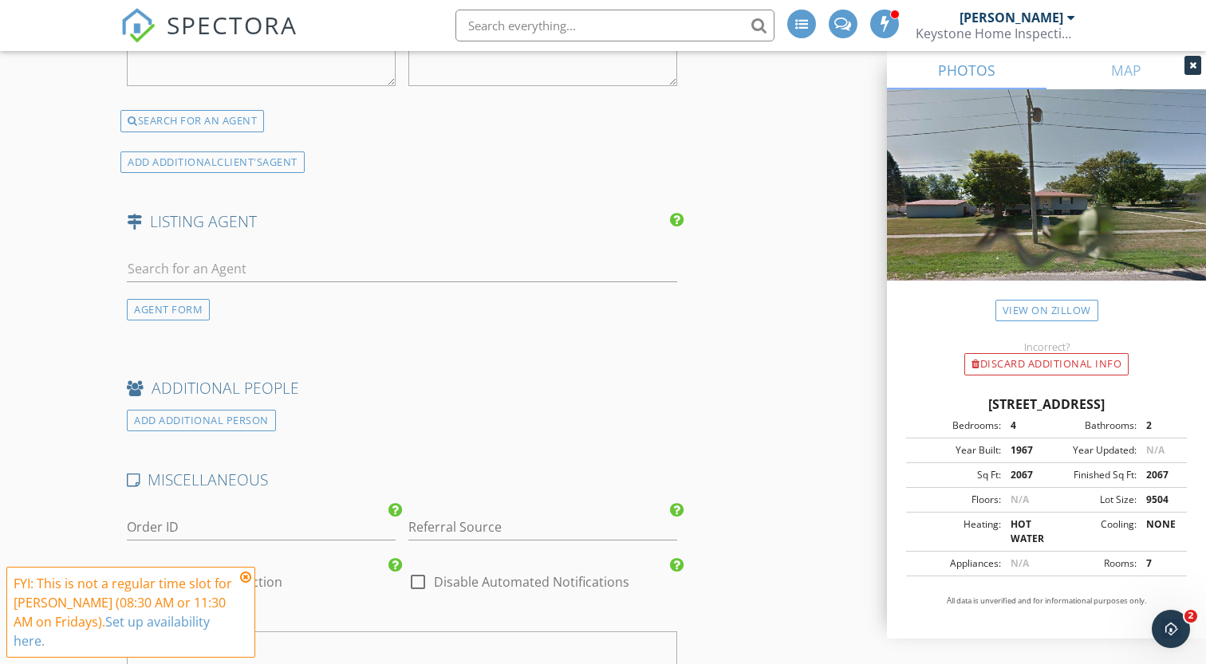
type textarea "Code #3921"
click at [374, 262] on input "text" at bounding box center [402, 269] width 550 height 26
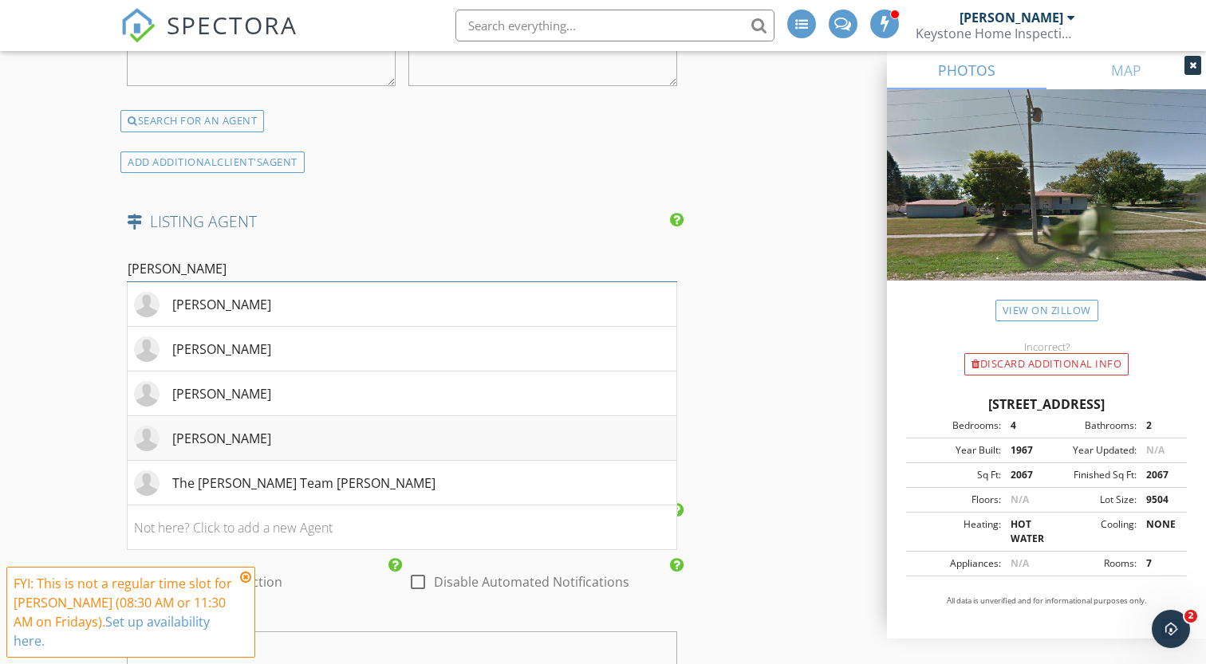
type input "tony"
click at [331, 452] on li "[PERSON_NAME]" at bounding box center [402, 438] width 549 height 45
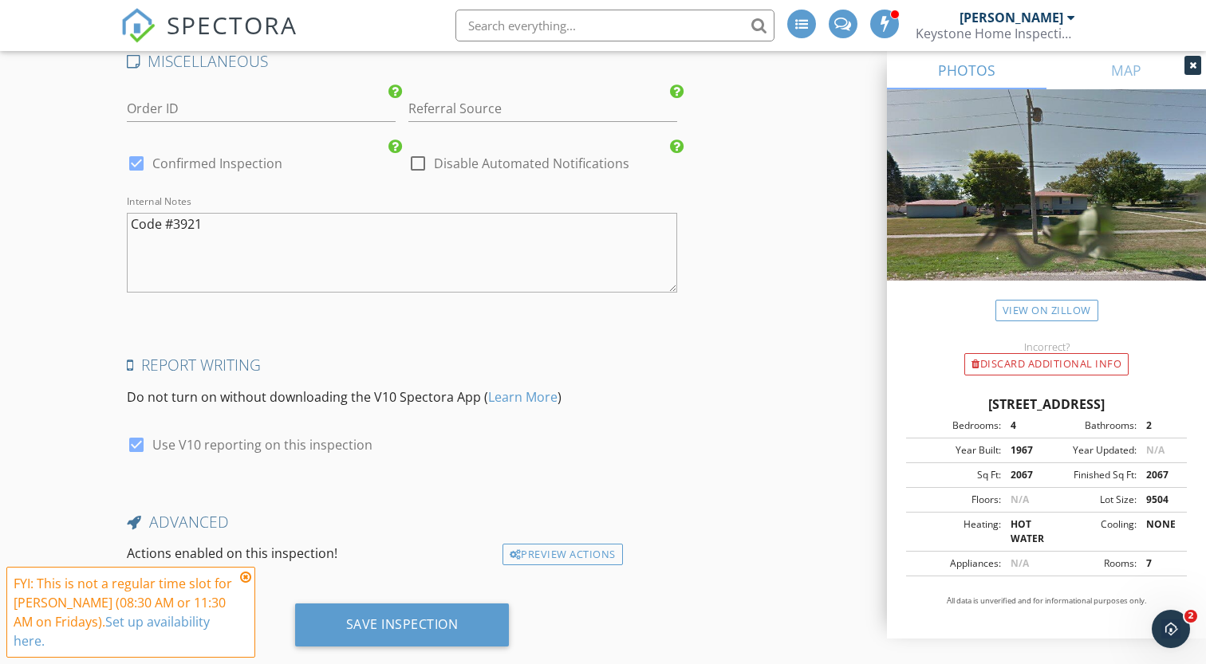
scroll to position [3446, 0]
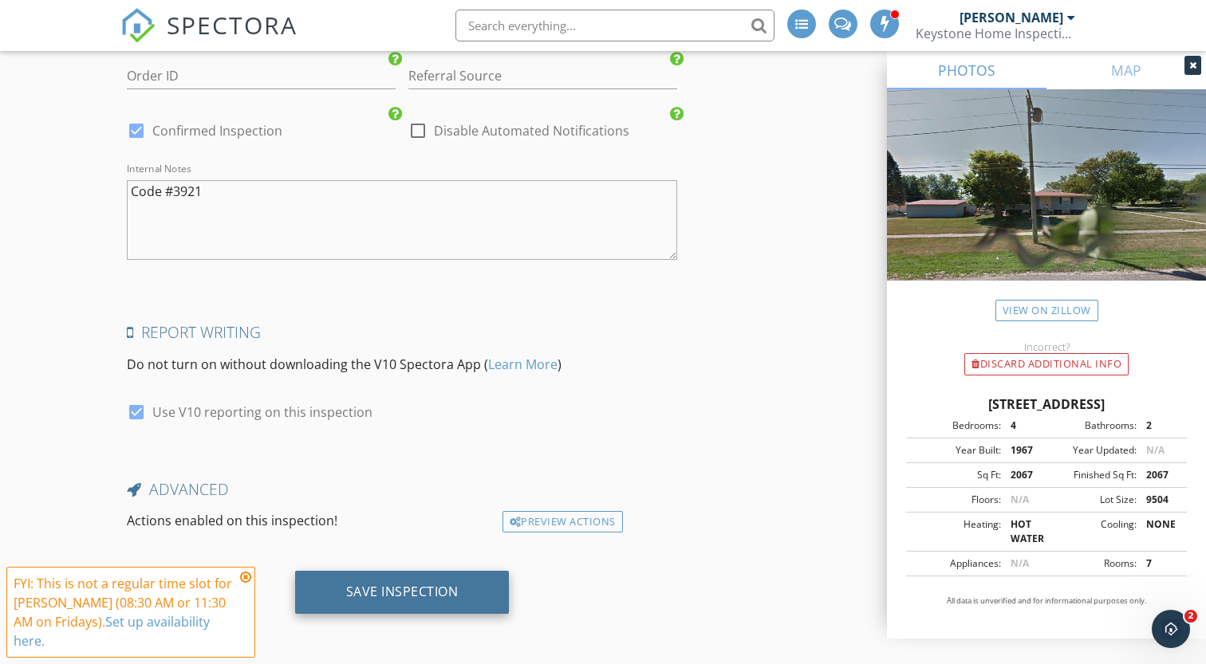
click at [379, 586] on div "Save Inspection" at bounding box center [402, 592] width 112 height 16
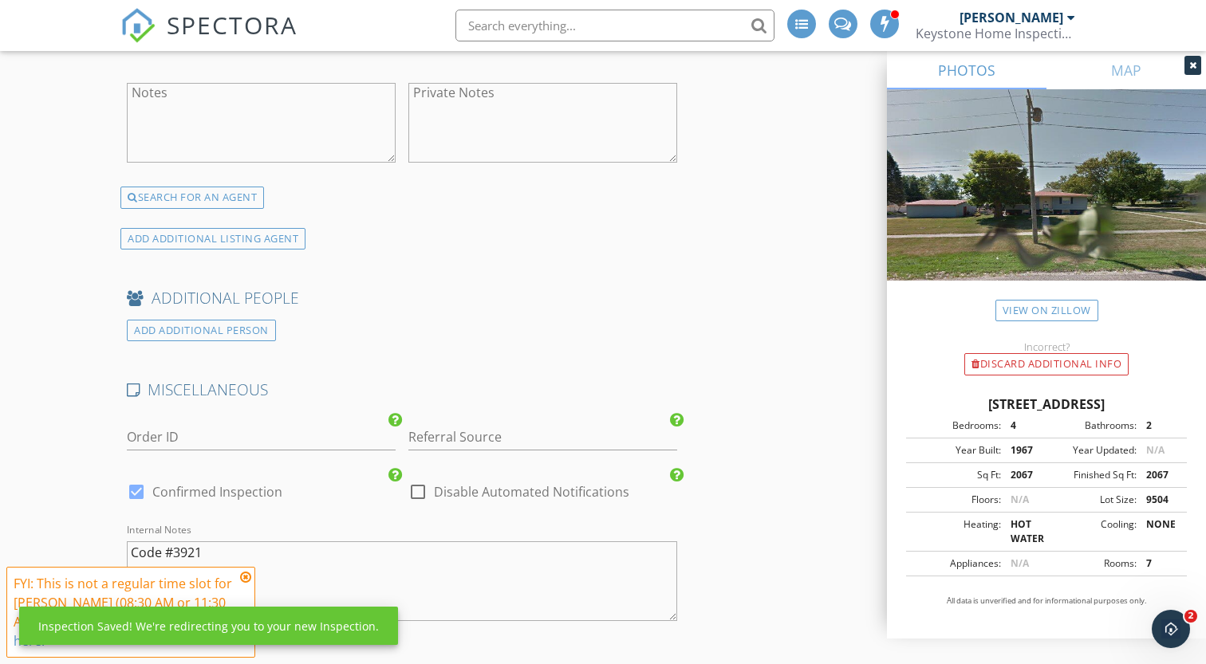
scroll to position [2987, 0]
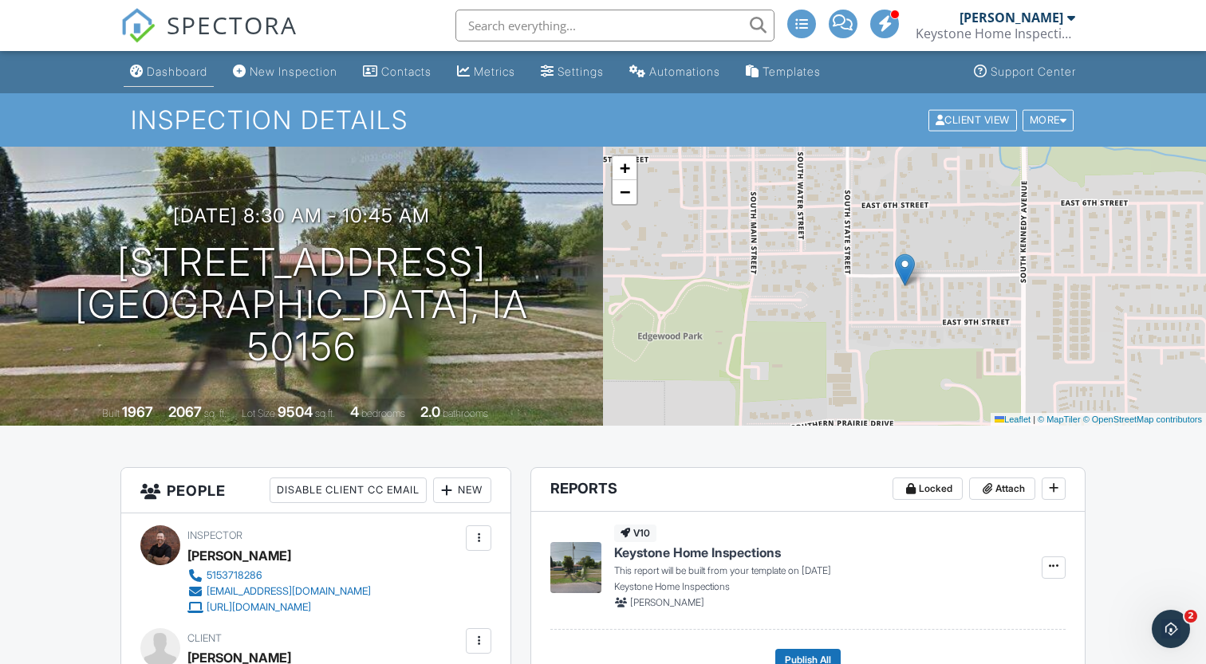
click at [195, 75] on div "Dashboard" at bounding box center [177, 72] width 61 height 14
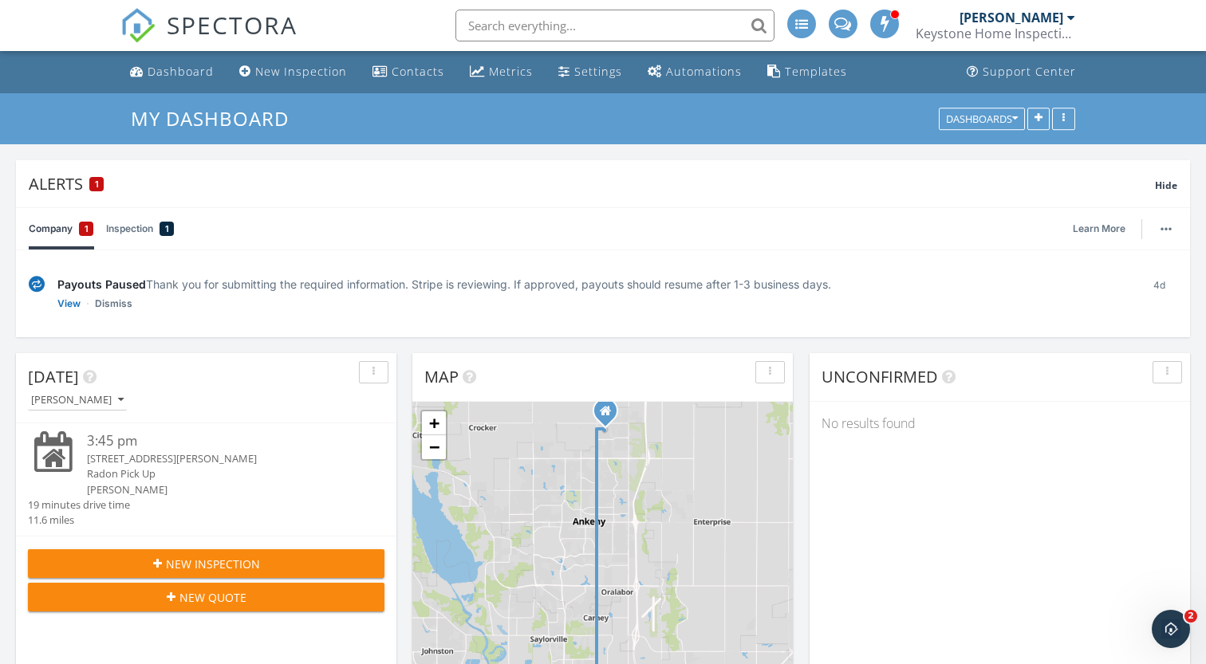
click at [140, 234] on link "Inspection 1" at bounding box center [140, 228] width 68 height 41
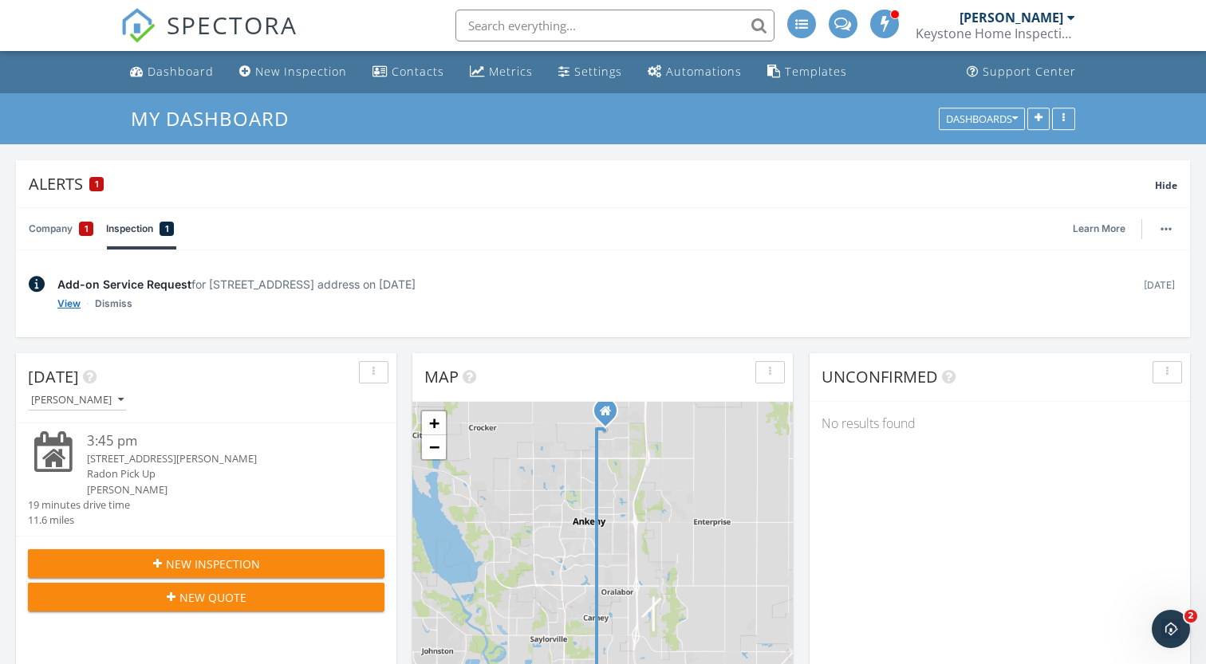
click at [65, 306] on link "View" at bounding box center [68, 304] width 23 height 16
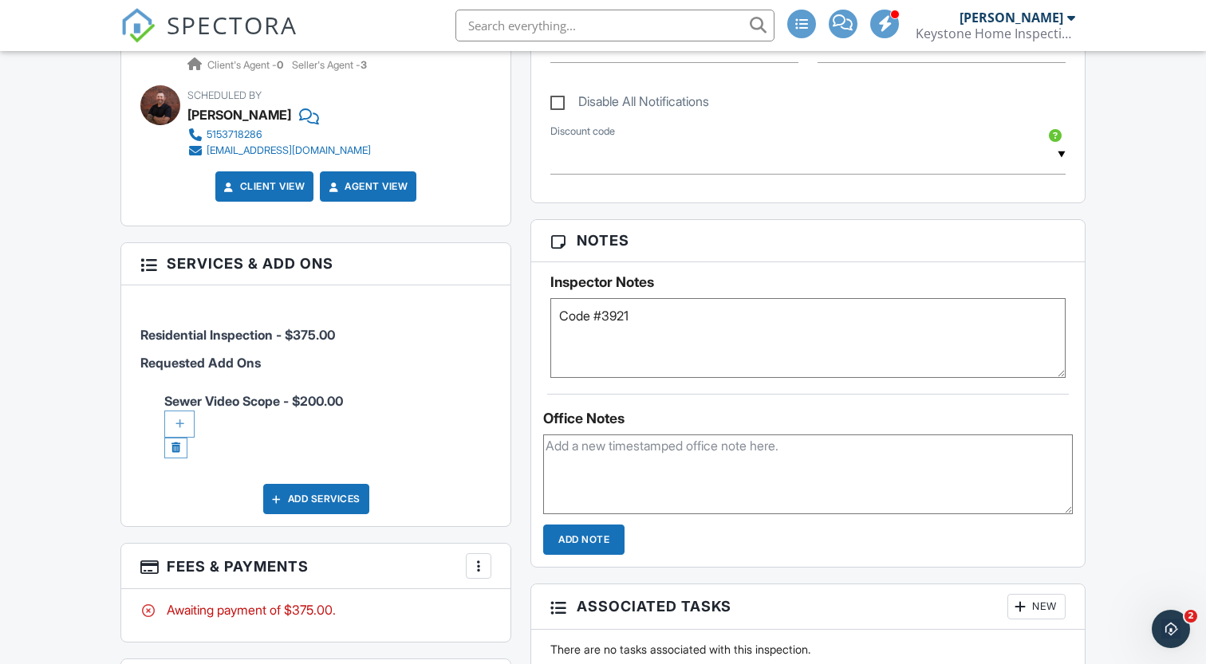
scroll to position [872, 0]
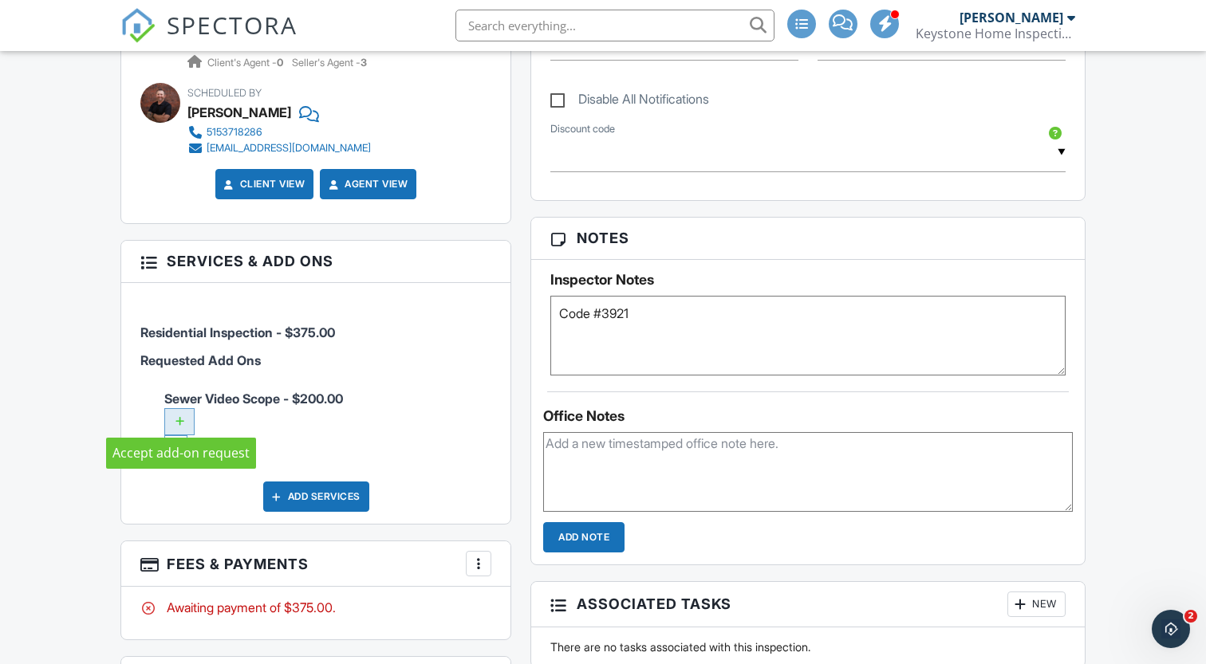
click at [183, 412] on div at bounding box center [179, 421] width 30 height 27
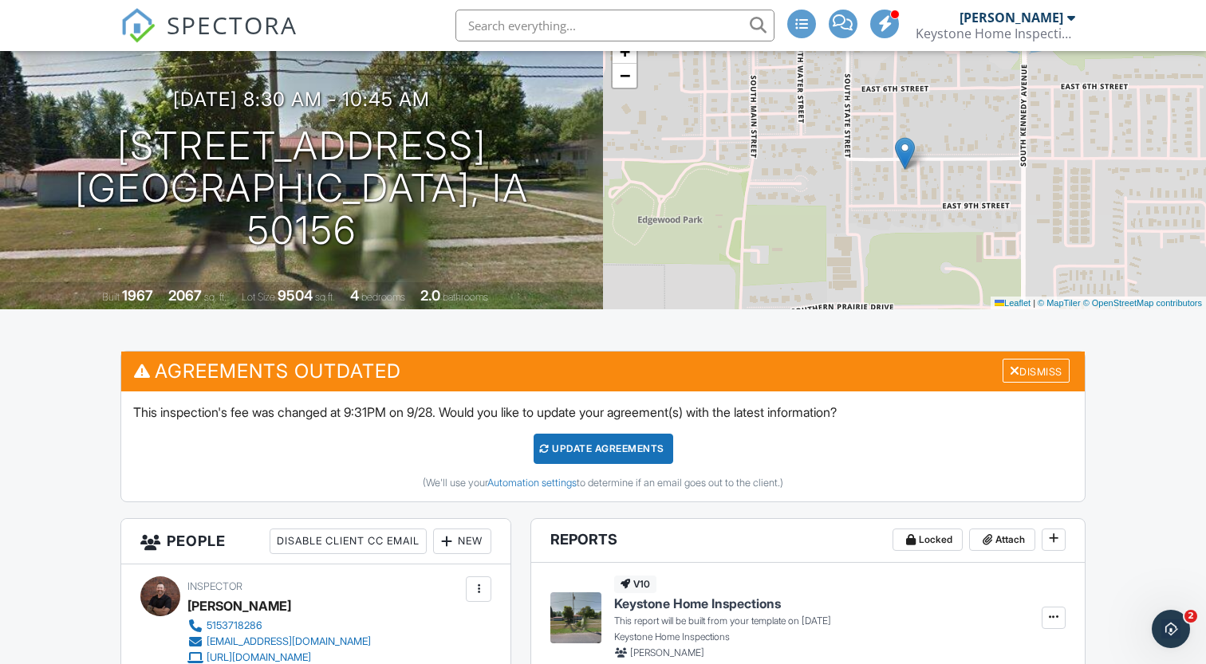
scroll to position [66, 0]
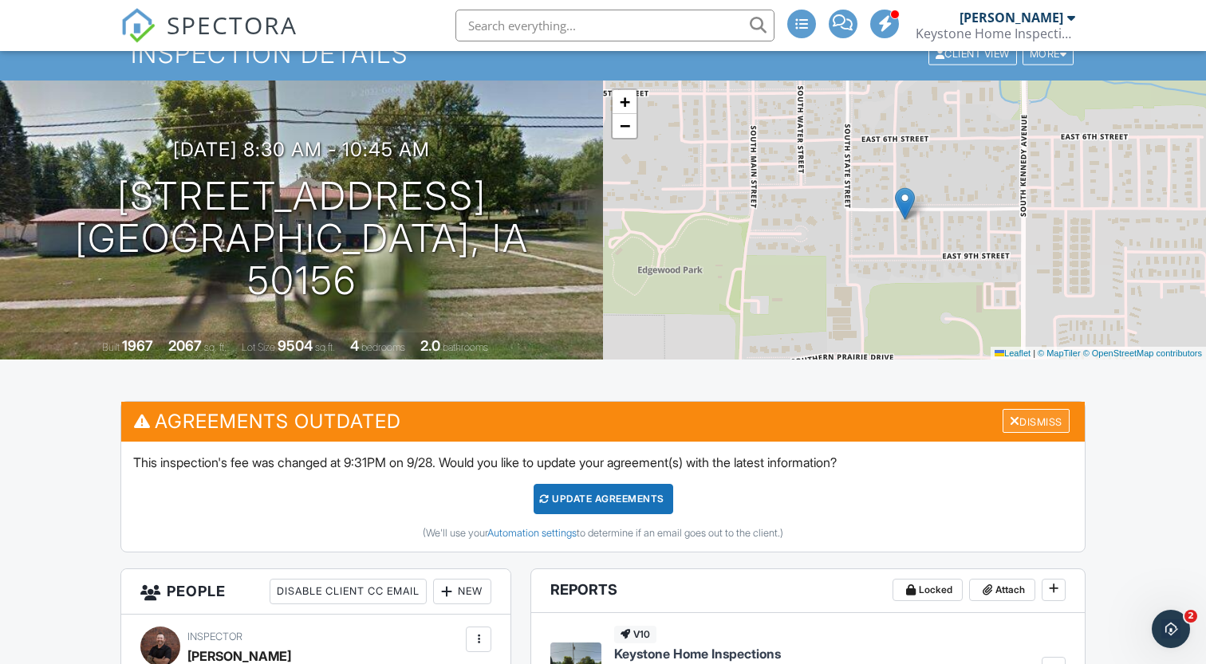
click at [1050, 421] on div "Dismiss" at bounding box center [1036, 421] width 67 height 25
